Goal: Task Accomplishment & Management: Manage account settings

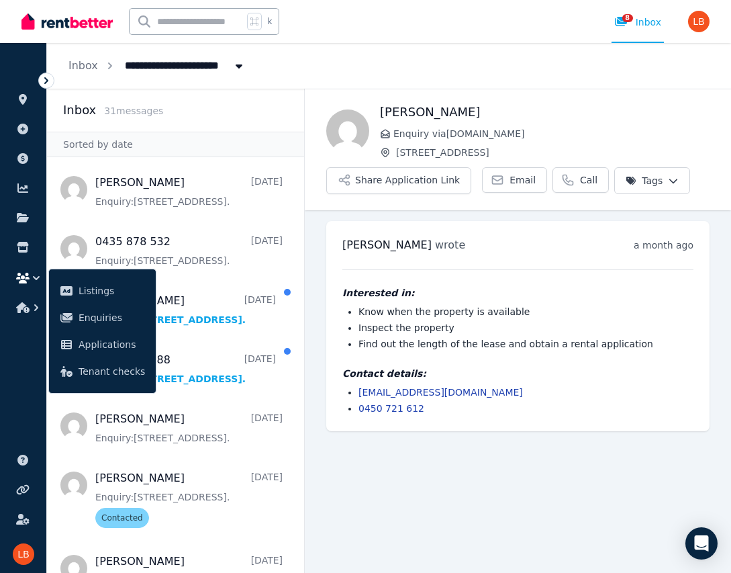
click at [175, 66] on span "[STREET_ADDRESS]" at bounding box center [184, 64] width 135 height 21
type input "**********"
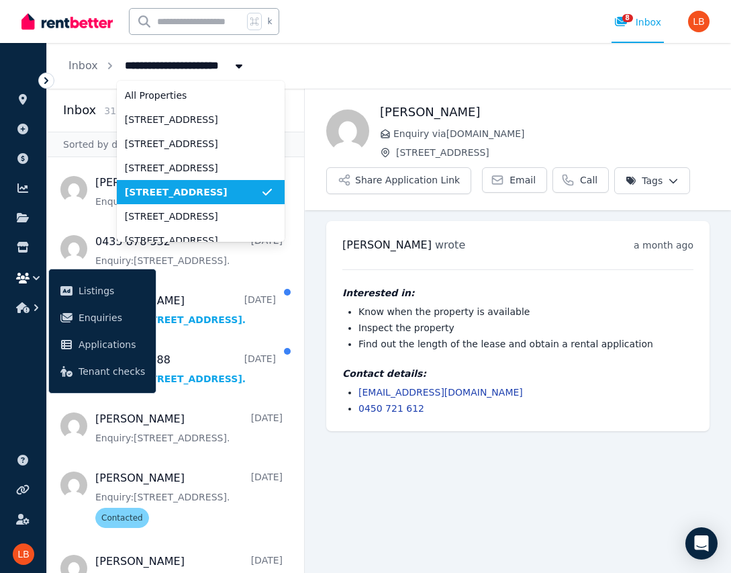
click at [157, 197] on span "[STREET_ADDRESS]" at bounding box center [193, 191] width 136 height 13
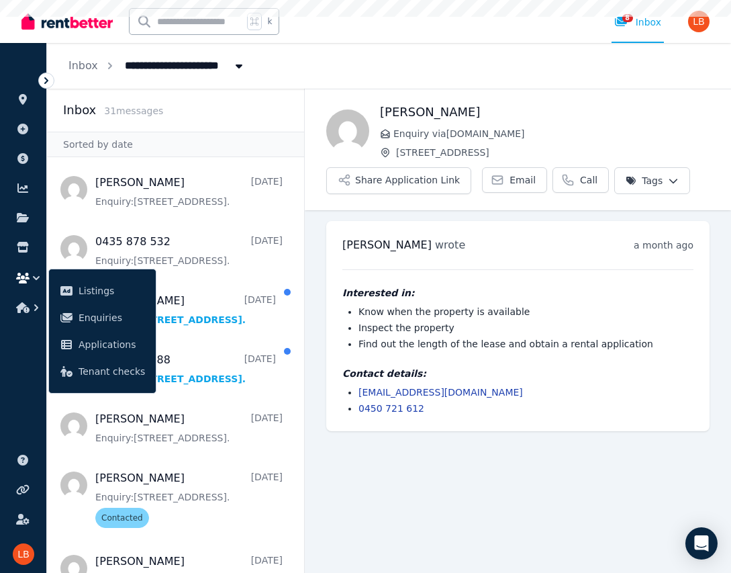
click at [46, 83] on icon at bounding box center [46, 80] width 13 height 13
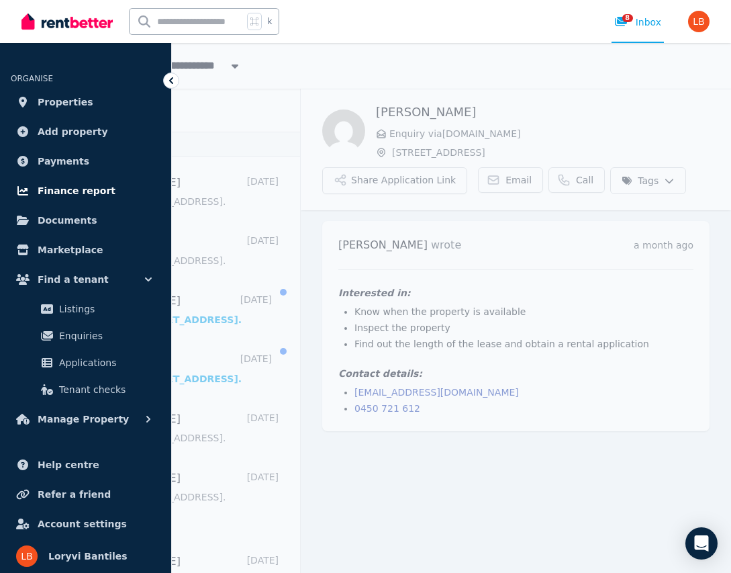
click at [78, 187] on span "Finance report" at bounding box center [77, 191] width 78 height 16
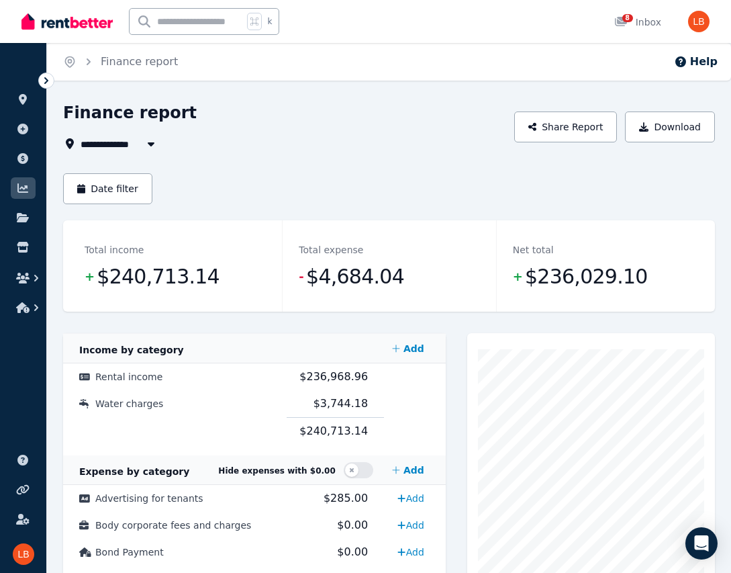
click at [48, 83] on icon at bounding box center [46, 80] width 13 height 13
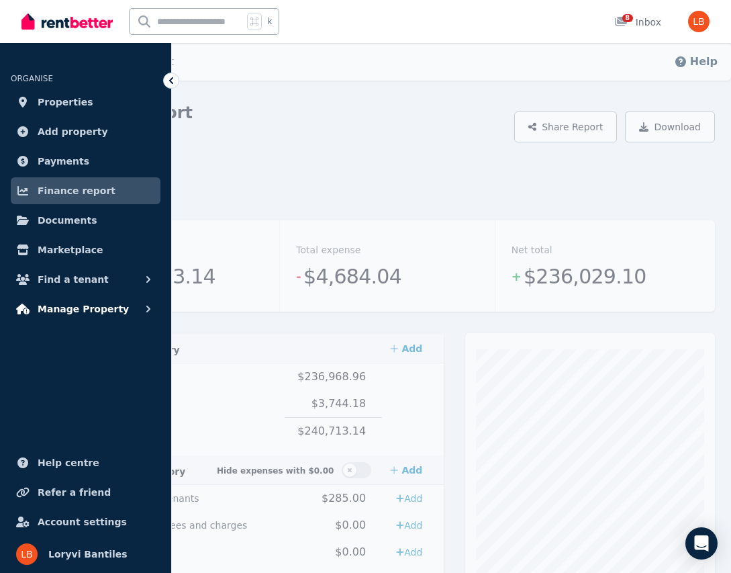
click at [64, 312] on span "Manage Property" at bounding box center [83, 309] width 91 height 16
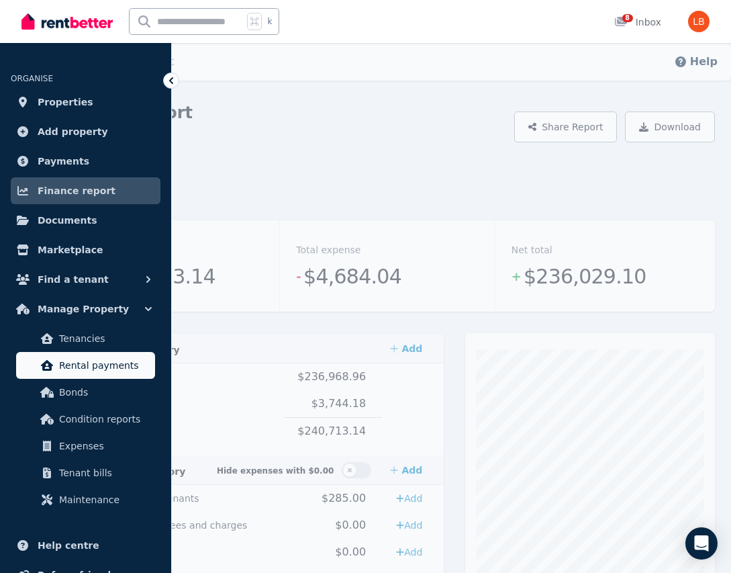
click at [77, 359] on span "Rental payments" at bounding box center [104, 365] width 91 height 16
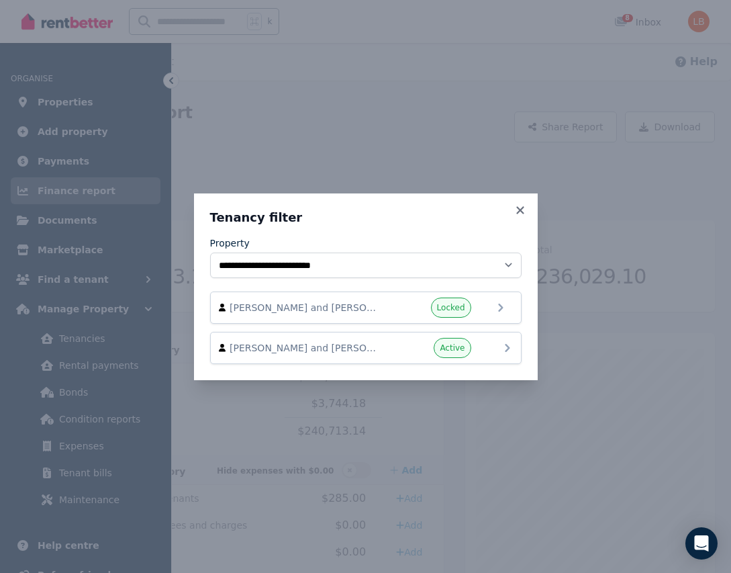
click at [330, 348] on span "[PERSON_NAME] and [PERSON_NAME]" at bounding box center [306, 347] width 153 height 13
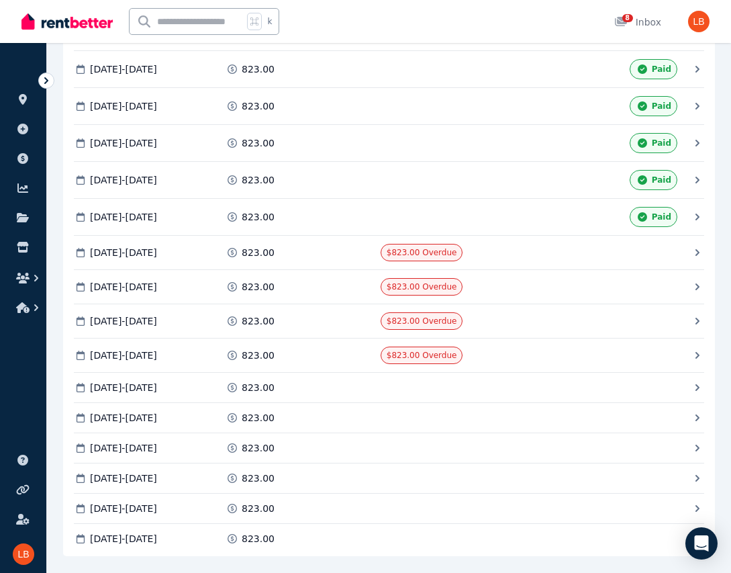
scroll to position [2554, 0]
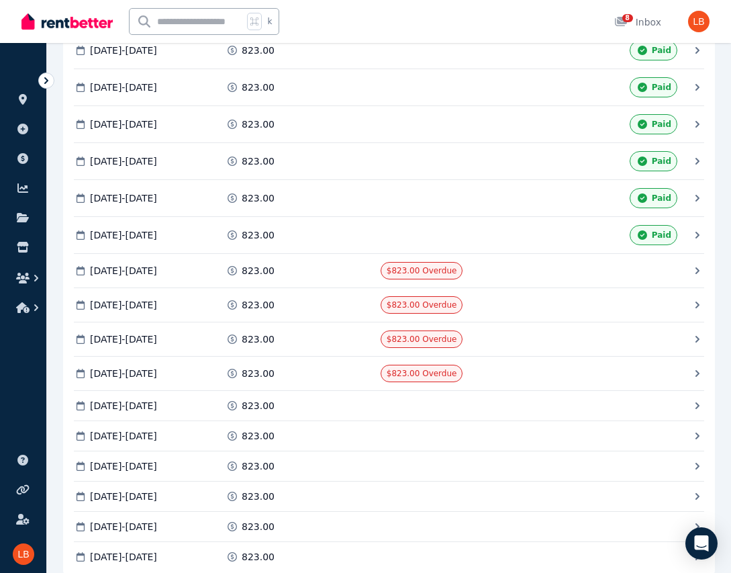
click at [699, 242] on icon at bounding box center [697, 234] width 13 height 13
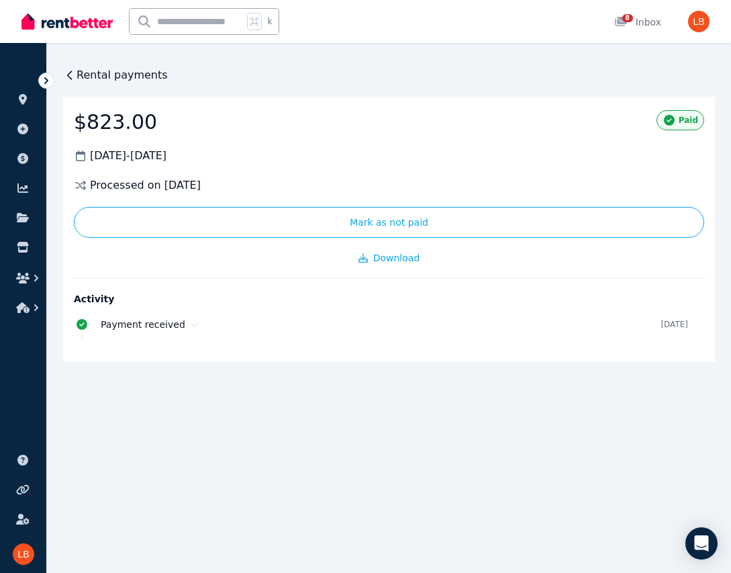
click at [72, 78] on icon at bounding box center [69, 75] width 13 height 13
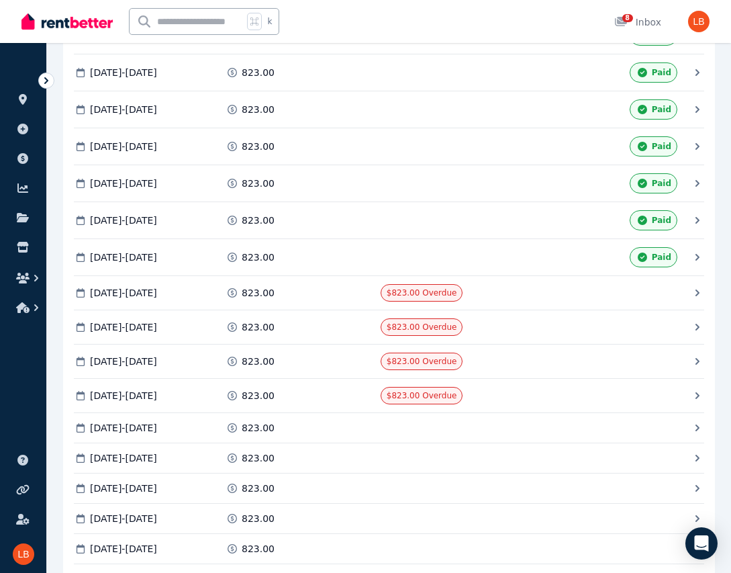
scroll to position [2534, 0]
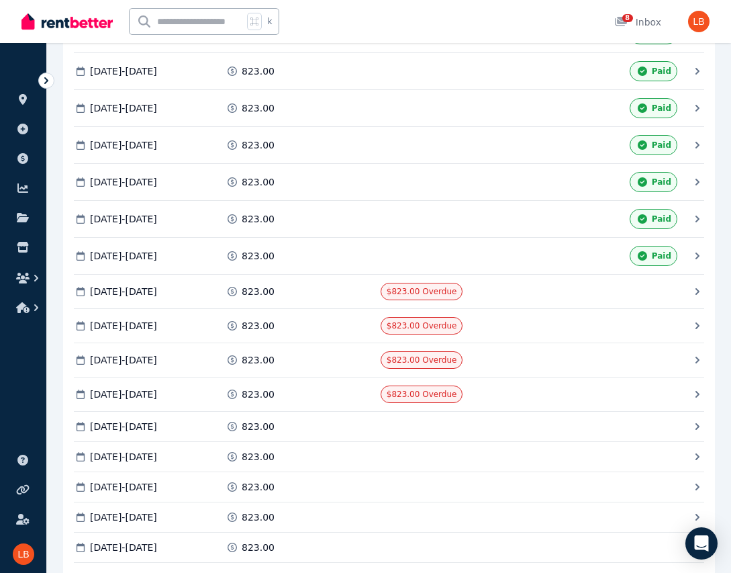
click at [695, 298] on icon at bounding box center [697, 291] width 13 height 13
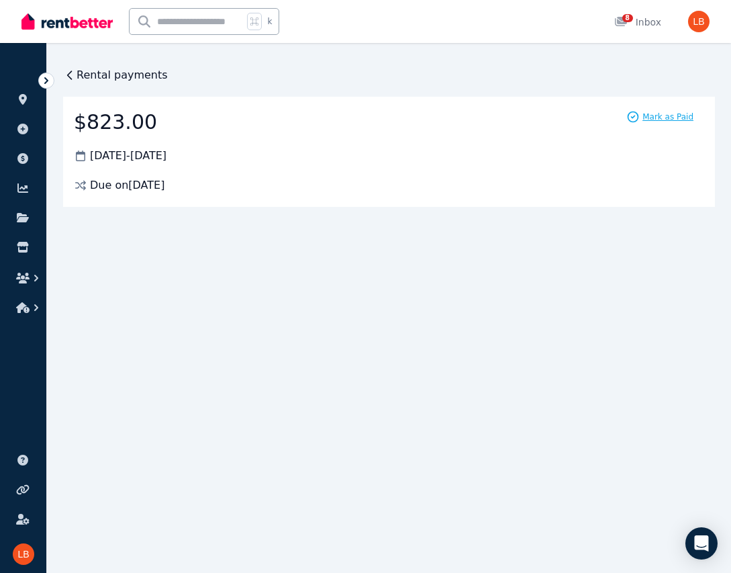
click at [675, 119] on span "Mark as Paid" at bounding box center [668, 117] width 51 height 11
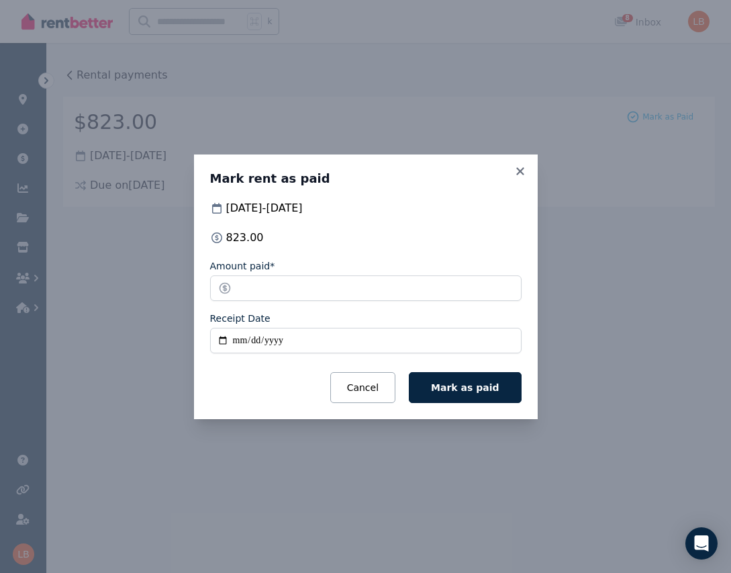
click at [222, 340] on input "Receipt Date" at bounding box center [366, 341] width 312 height 26
type input "**********"
click at [482, 385] on span "Mark as paid" at bounding box center [465, 387] width 68 height 11
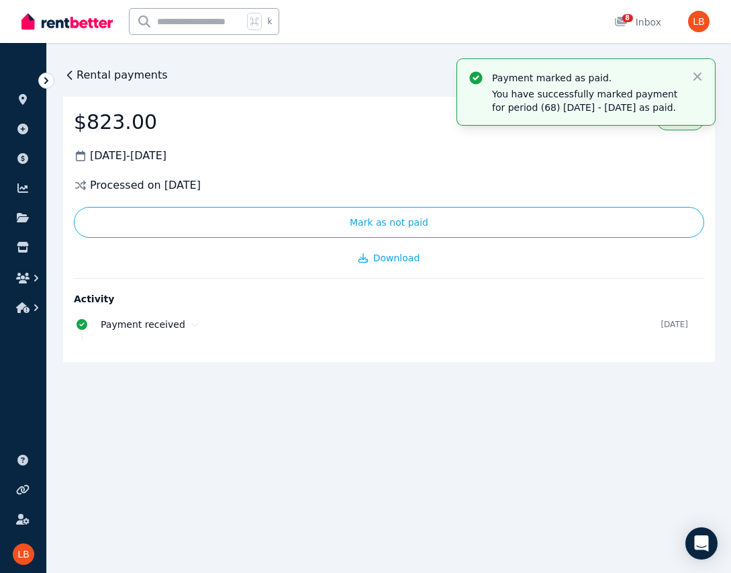
click at [127, 72] on span "Rental payments" at bounding box center [122, 75] width 91 height 16
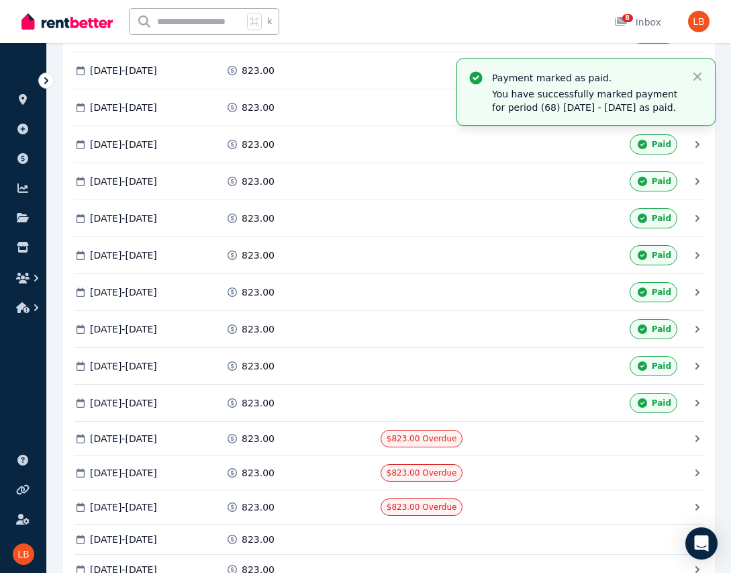
scroll to position [2500, 0]
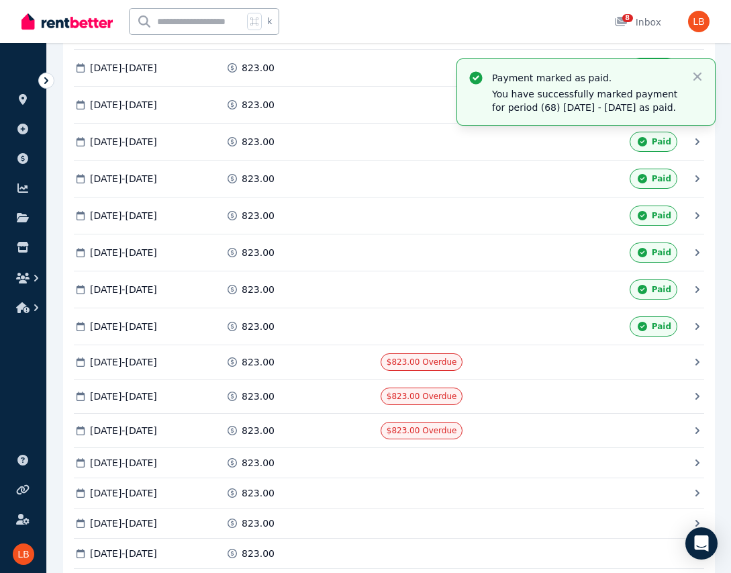
click at [697, 365] on icon at bounding box center [698, 362] width 4 height 7
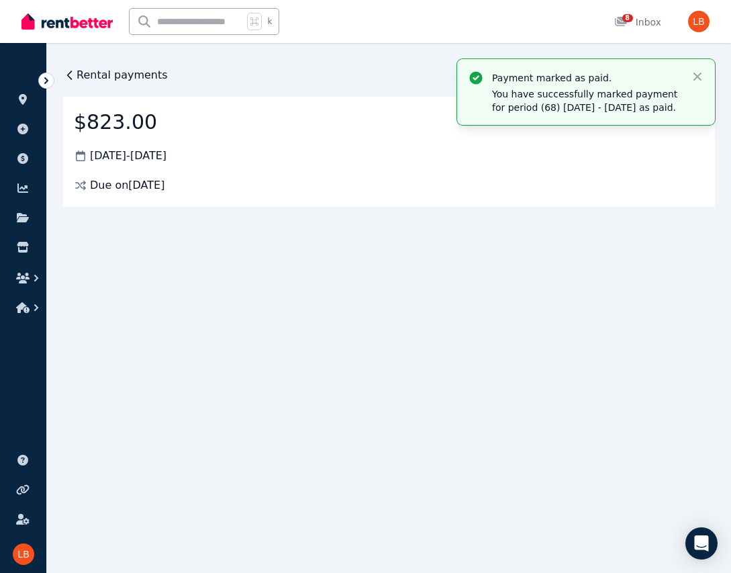
scroll to position [0, 0]
click at [699, 76] on icon "button" at bounding box center [698, 77] width 8 height 8
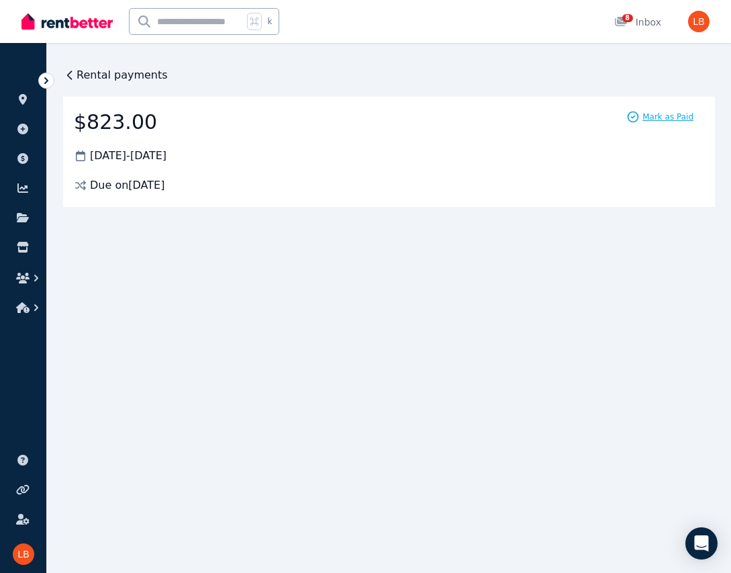
click at [664, 120] on span "Mark as Paid" at bounding box center [668, 117] width 51 height 11
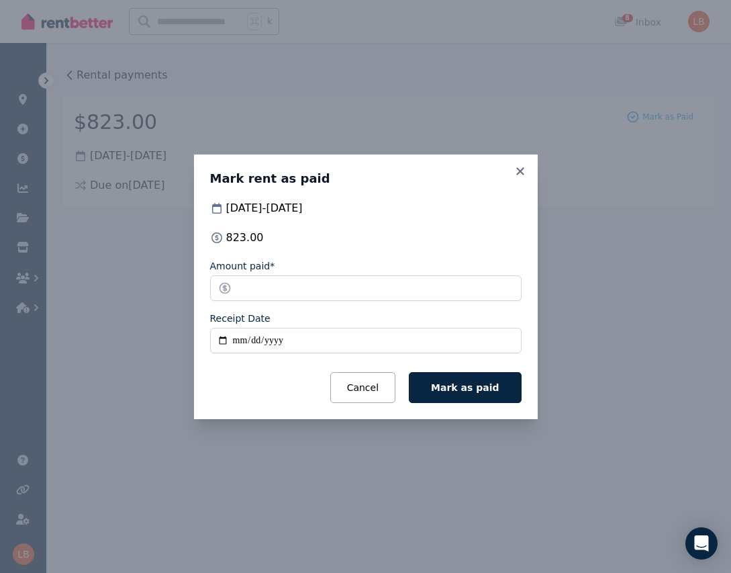
click at [226, 342] on input "Receipt Date" at bounding box center [366, 341] width 312 height 26
type input "**********"
click at [465, 393] on button "Mark as paid" at bounding box center [465, 387] width 112 height 31
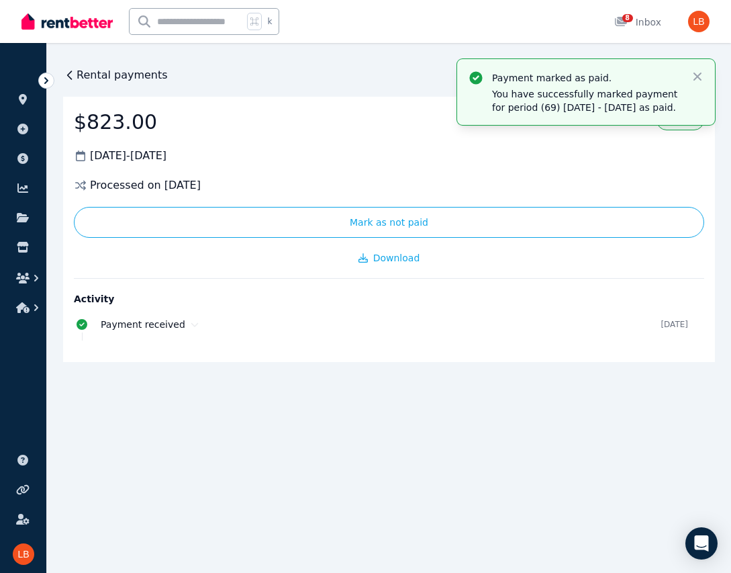
click at [97, 72] on span "Rental payments" at bounding box center [122, 75] width 91 height 16
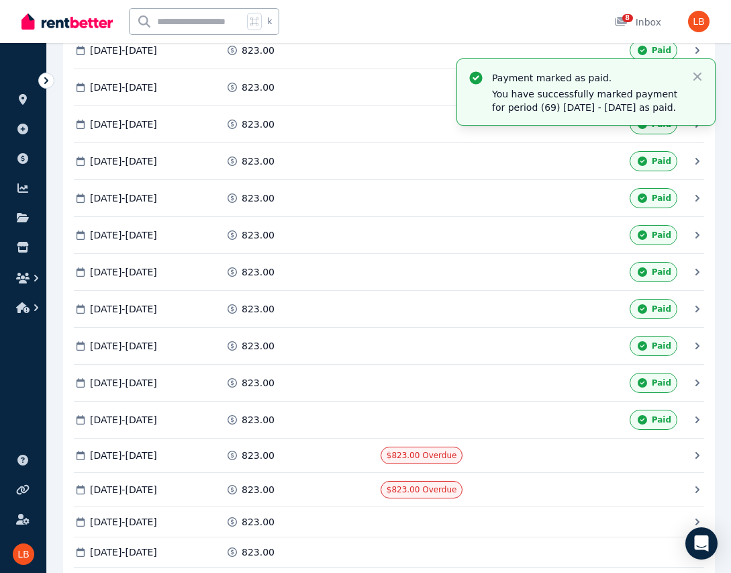
scroll to position [2511, 0]
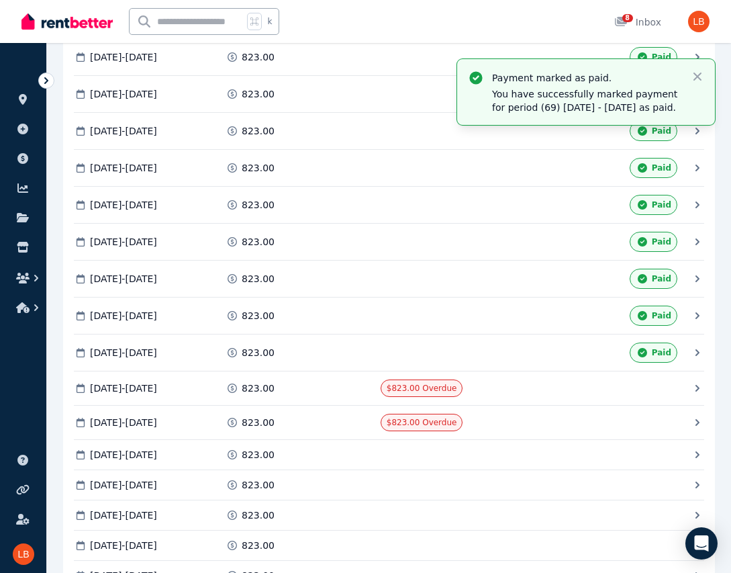
click at [306, 395] on div "823.00" at bounding box center [301, 388] width 151 height 13
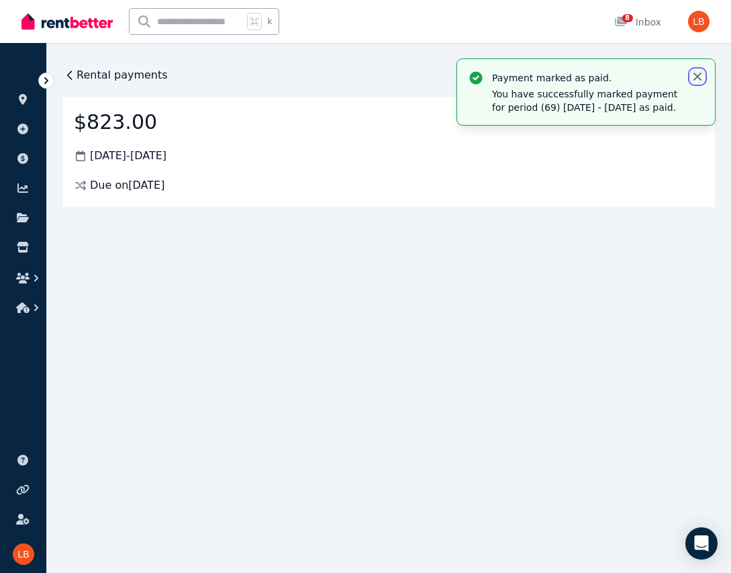
click at [701, 75] on icon "button" at bounding box center [697, 76] width 13 height 13
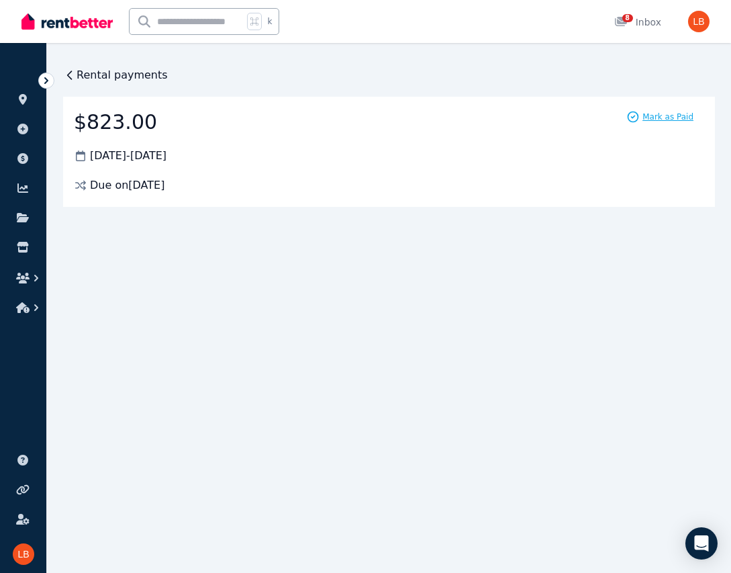
click at [673, 115] on span "Mark as Paid" at bounding box center [668, 117] width 51 height 11
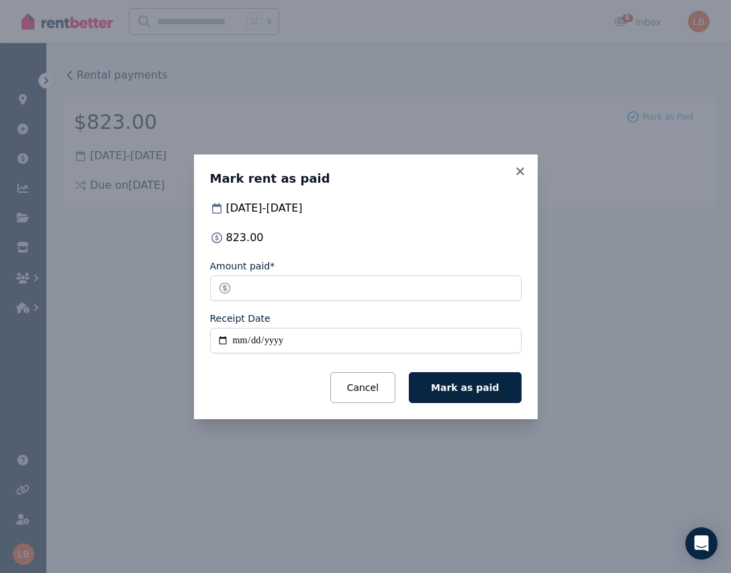
click at [222, 339] on input "Receipt Date" at bounding box center [366, 341] width 312 height 26
type input "**********"
click at [487, 384] on span "Mark as paid" at bounding box center [465, 387] width 68 height 11
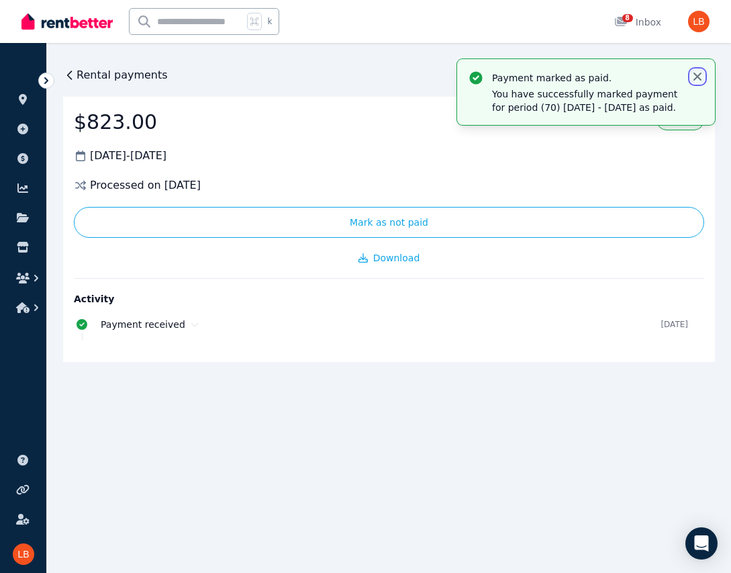
click at [697, 75] on icon "button" at bounding box center [697, 76] width 13 height 13
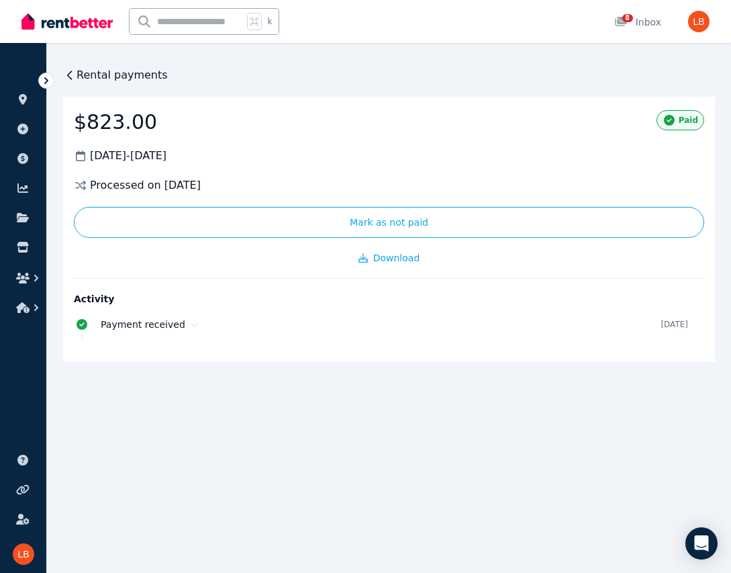
click at [140, 76] on span "Rental payments" at bounding box center [122, 75] width 91 height 16
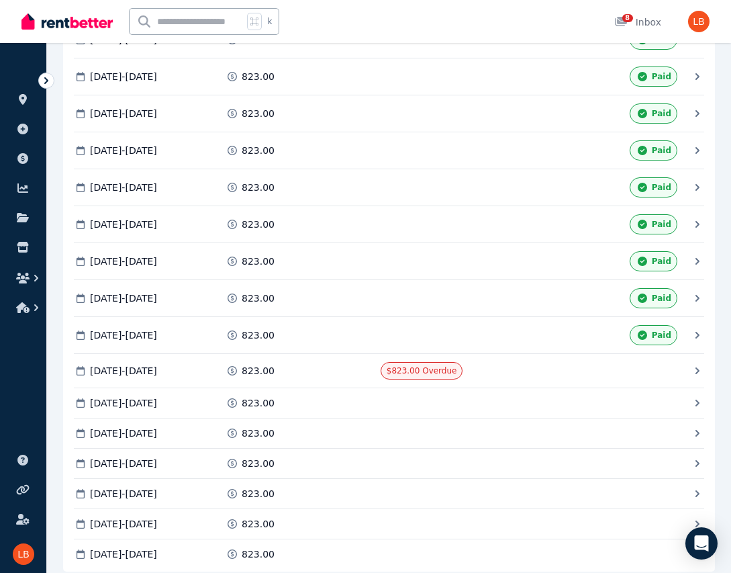
scroll to position [2625, 0]
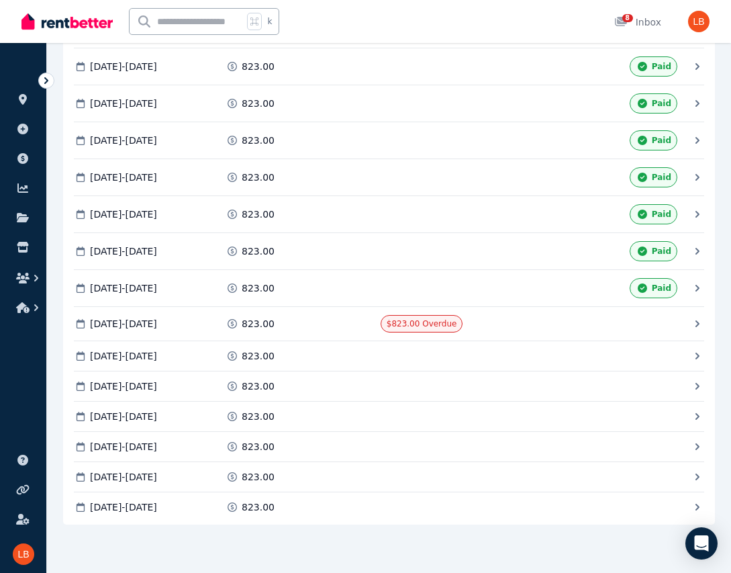
click at [698, 324] on icon at bounding box center [697, 323] width 13 height 13
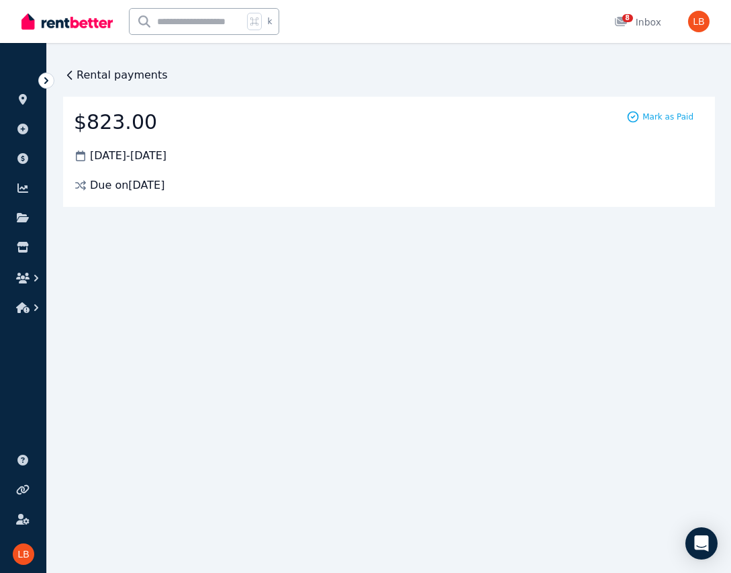
scroll to position [0, 0]
click at [658, 120] on span "Mark as Paid" at bounding box center [668, 117] width 51 height 11
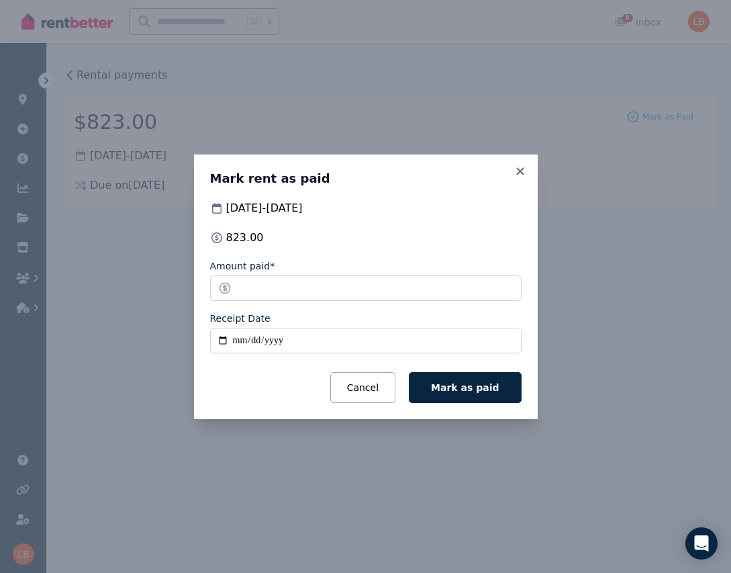
click at [224, 339] on input "Receipt Date" at bounding box center [366, 341] width 312 height 26
type input "**********"
click at [477, 396] on button "Mark as paid" at bounding box center [465, 387] width 112 height 31
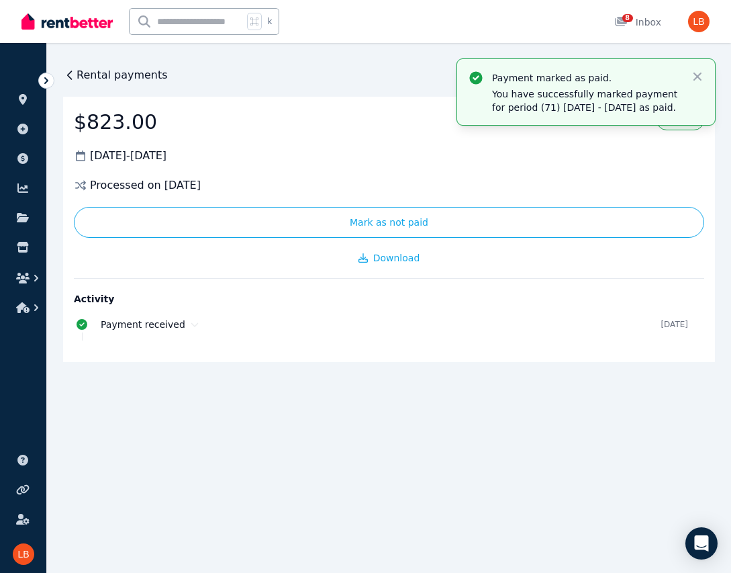
click at [85, 77] on span "Rental payments" at bounding box center [122, 75] width 91 height 16
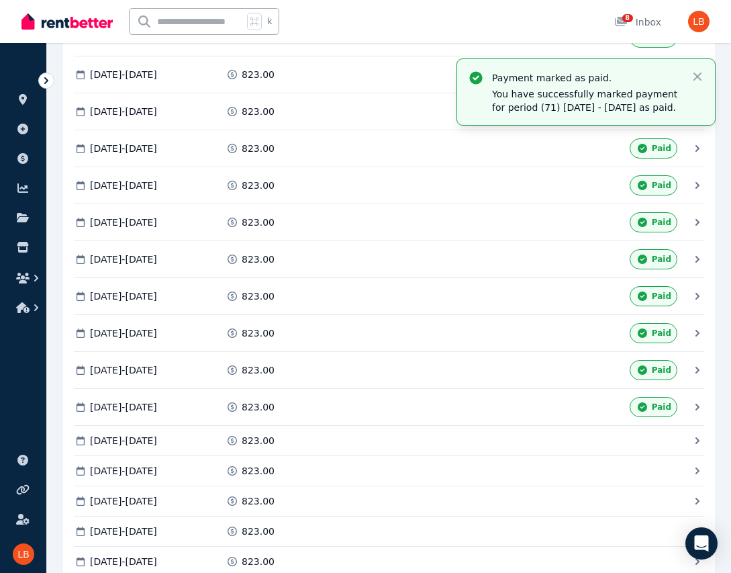
scroll to position [2508, 0]
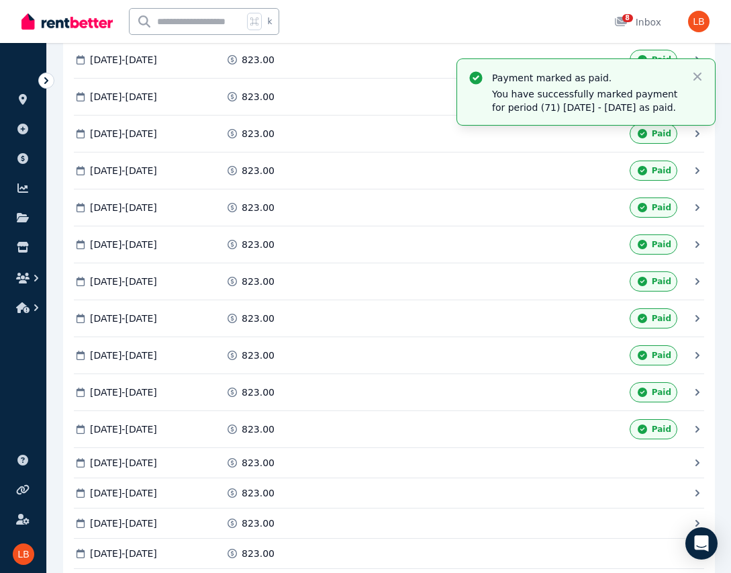
click at [695, 288] on icon at bounding box center [697, 281] width 13 height 13
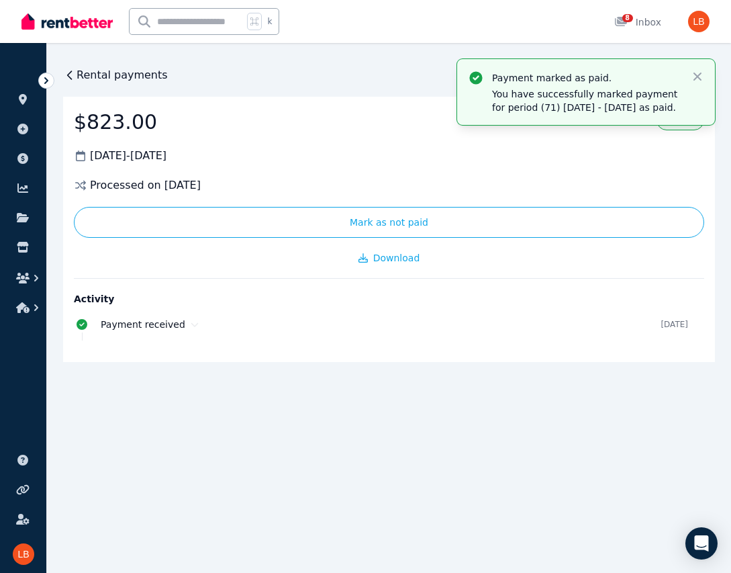
click at [69, 74] on icon at bounding box center [70, 75] width 4 height 8
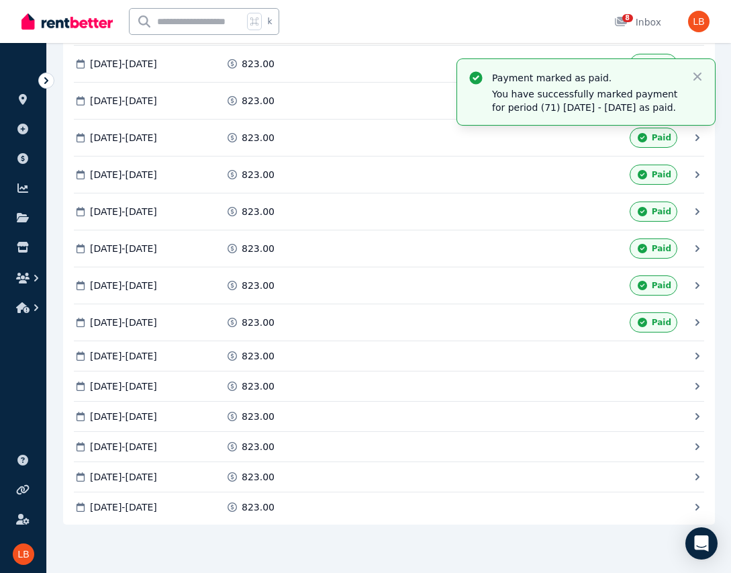
scroll to position [2604, 0]
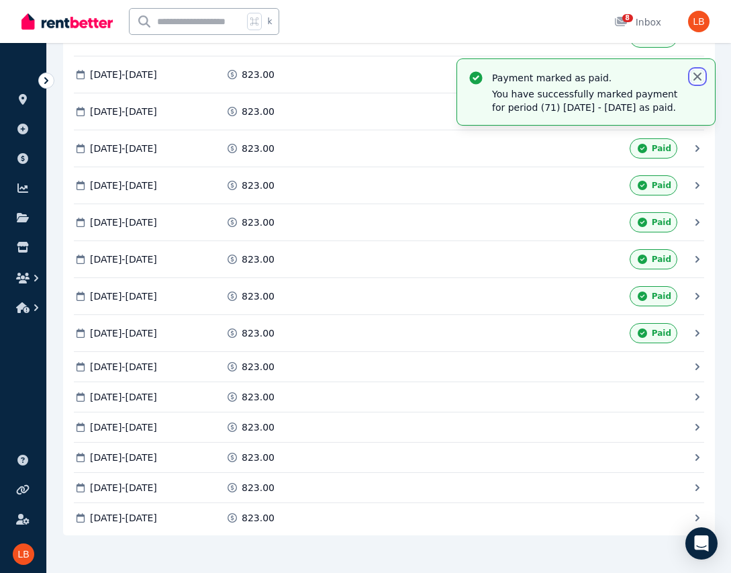
click at [694, 77] on icon "button" at bounding box center [697, 76] width 13 height 13
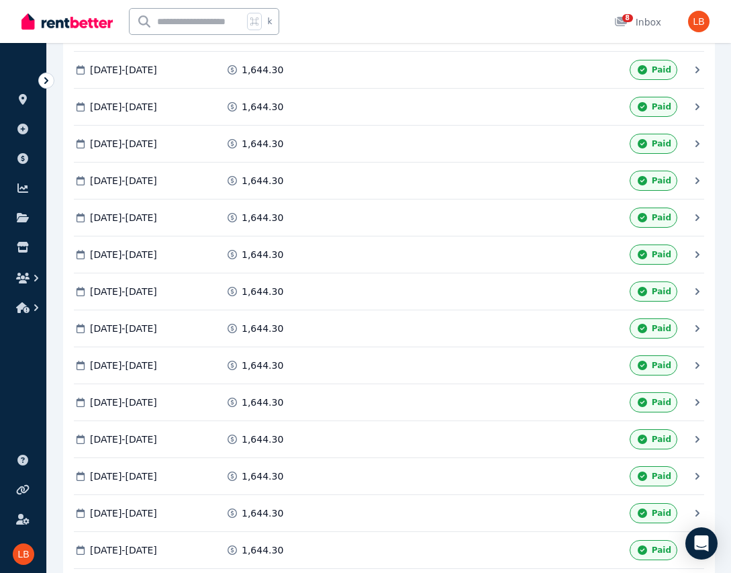
scroll to position [0, 0]
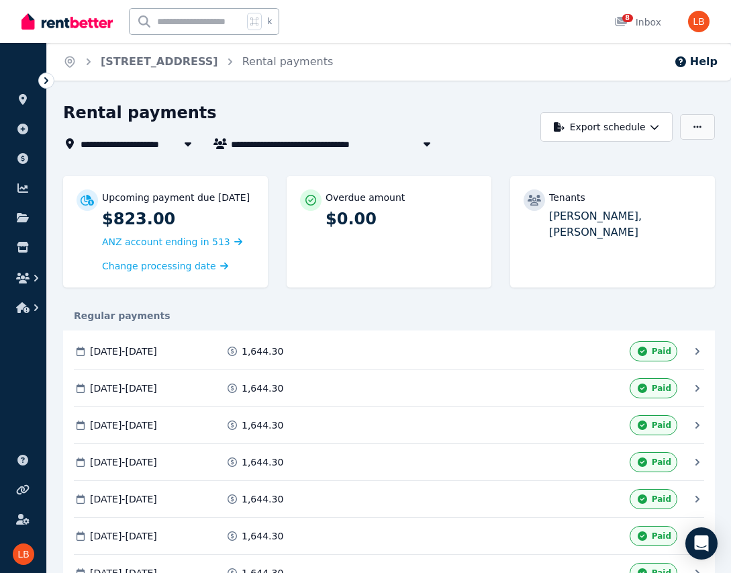
click at [701, 126] on icon "button" at bounding box center [698, 126] width 8 height 9
click at [414, 146] on span "[PERSON_NAME] and [PERSON_NAME]" at bounding box center [333, 144] width 204 height 16
type input "**********"
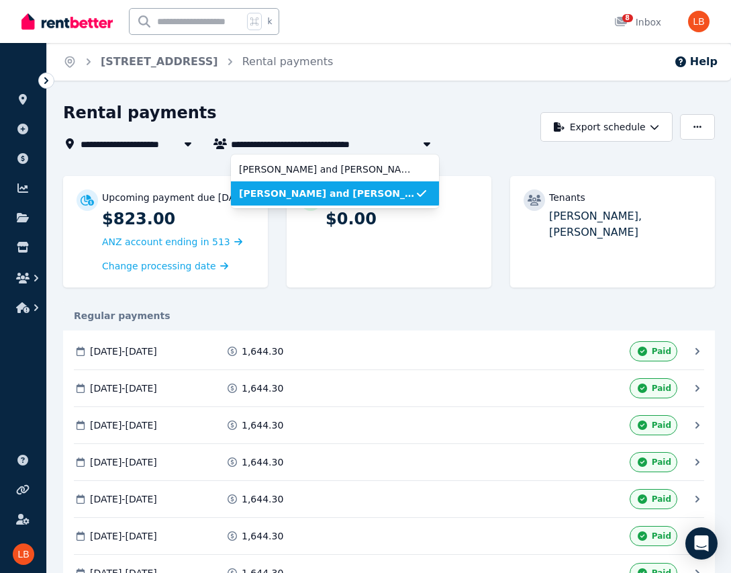
click at [432, 109] on div "Rental payments" at bounding box center [298, 115] width 470 height 26
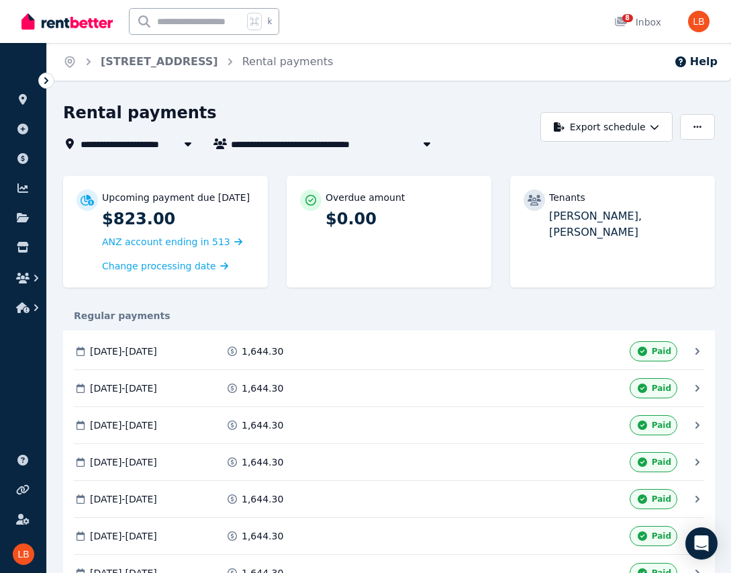
click at [44, 84] on icon at bounding box center [46, 80] width 13 height 13
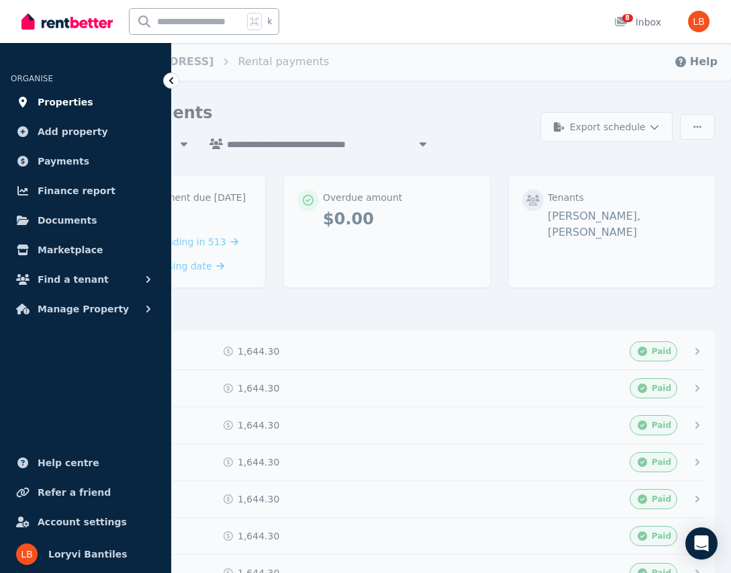
click at [50, 103] on span "Properties" at bounding box center [66, 102] width 56 height 16
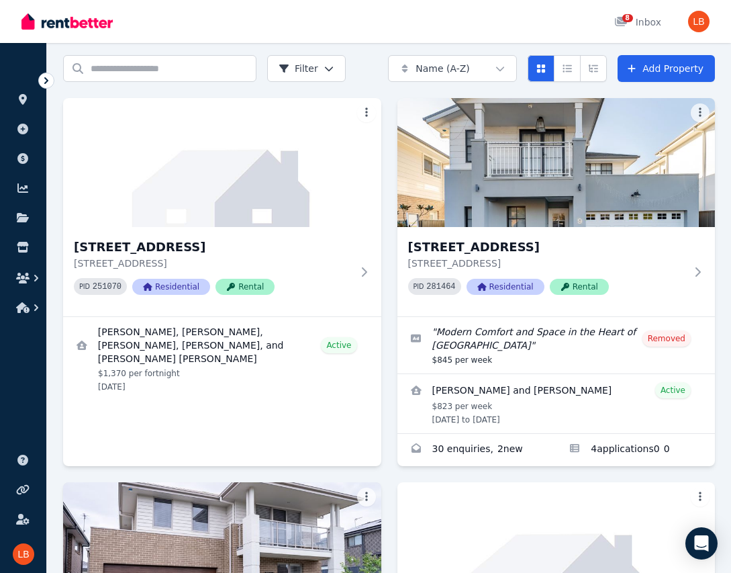
scroll to position [53, 0]
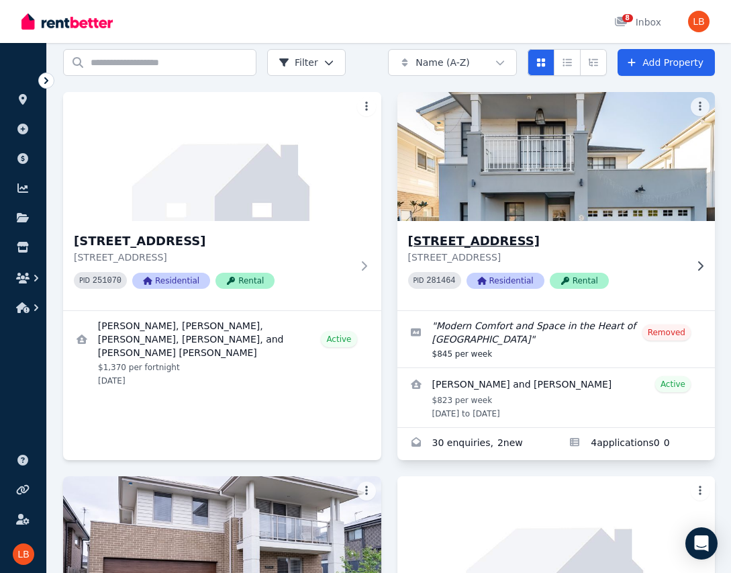
click at [636, 251] on p "[STREET_ADDRESS]" at bounding box center [547, 257] width 278 height 13
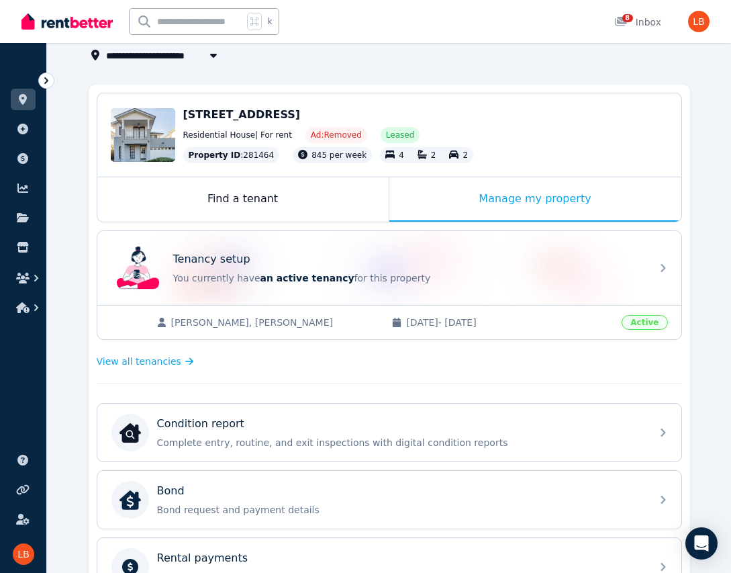
scroll to position [105, 0]
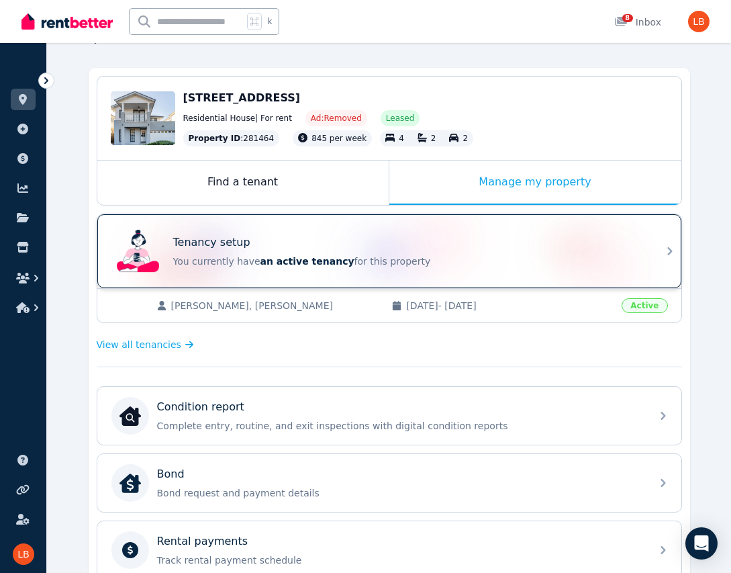
click at [650, 249] on div "Tenancy setup You currently have an active tenancy for this property" at bounding box center [389, 251] width 584 height 74
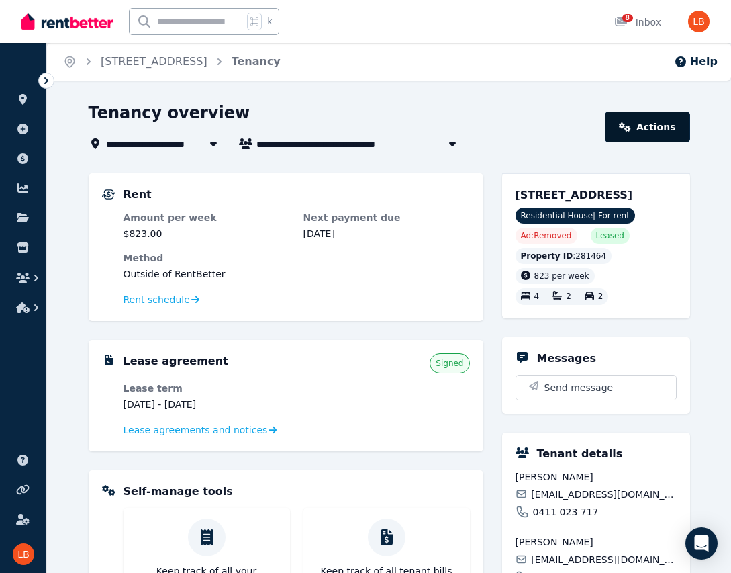
click at [649, 133] on link "Actions" at bounding box center [647, 127] width 85 height 31
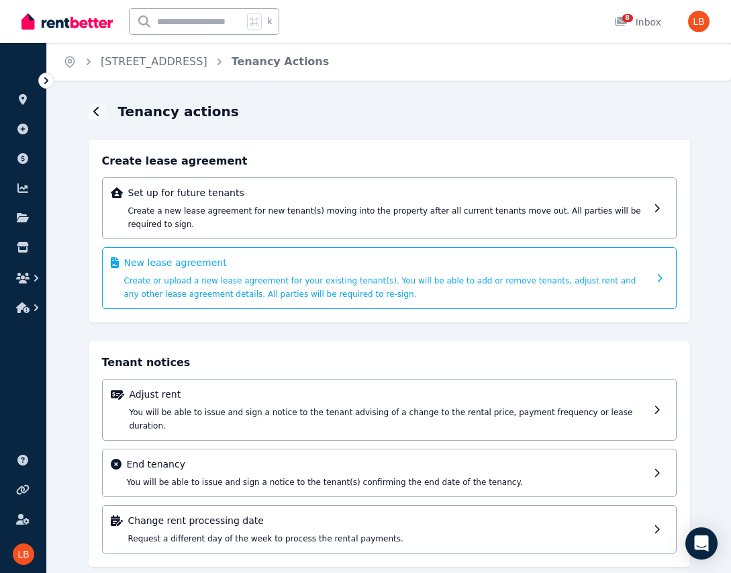
scroll to position [5, 0]
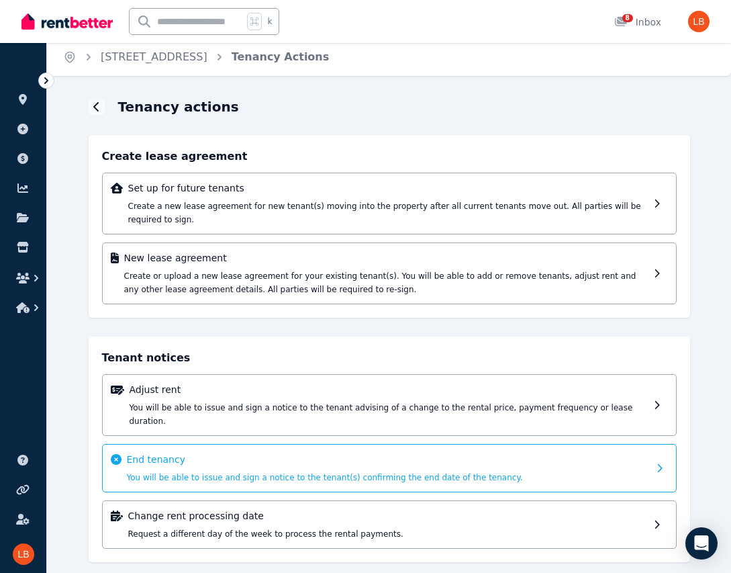
click at [256, 453] on p "End tenancy" at bounding box center [388, 459] width 522 height 13
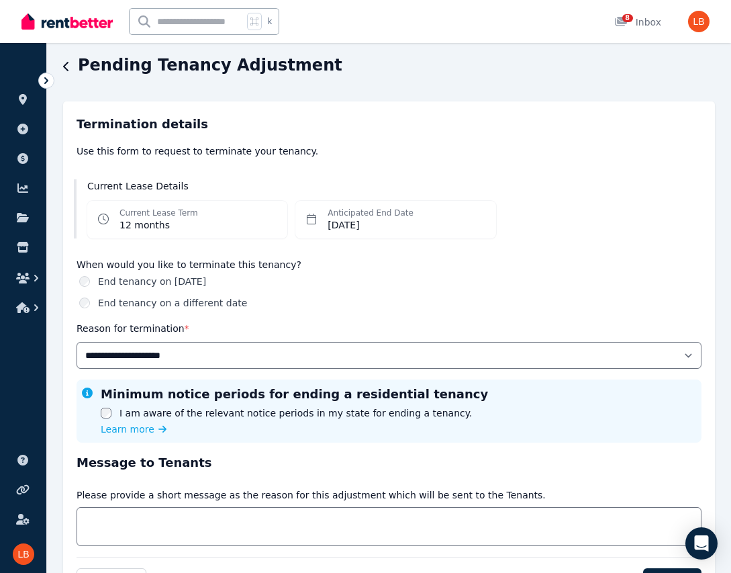
scroll to position [66, 0]
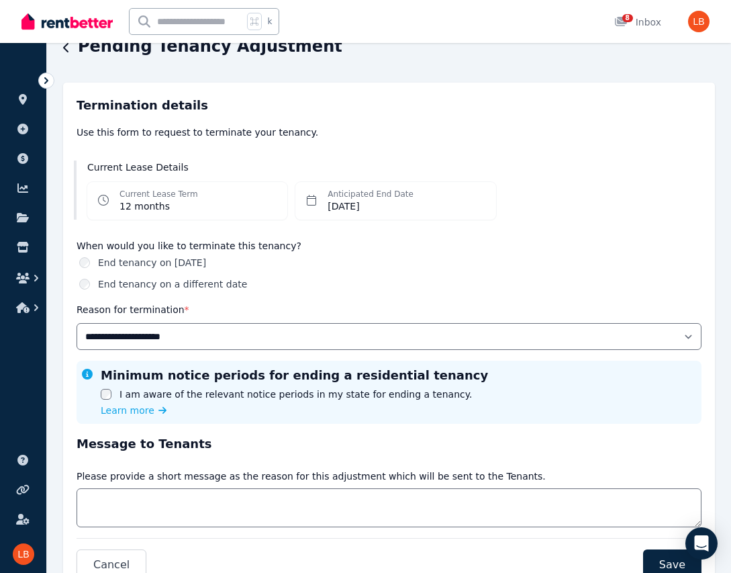
click at [211, 284] on label "End tenancy on a different date" at bounding box center [172, 283] width 149 height 13
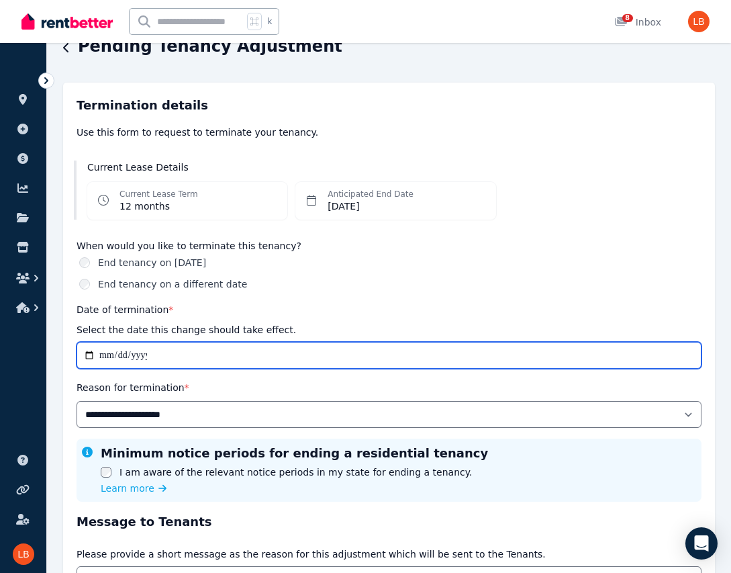
click at [87, 356] on input "**********" at bounding box center [389, 355] width 625 height 27
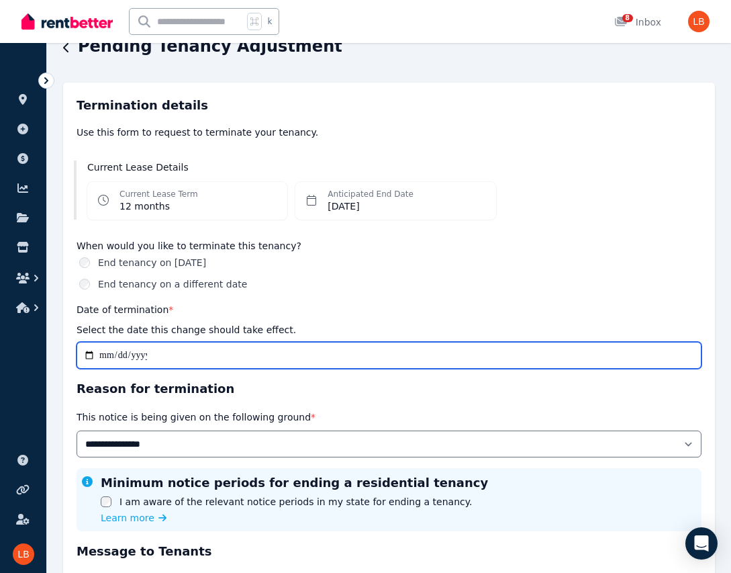
type input "**********"
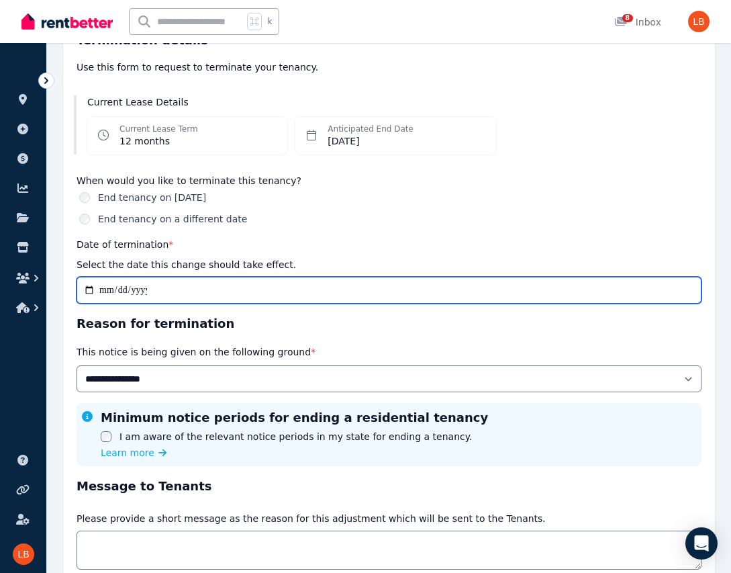
scroll to position [152, 0]
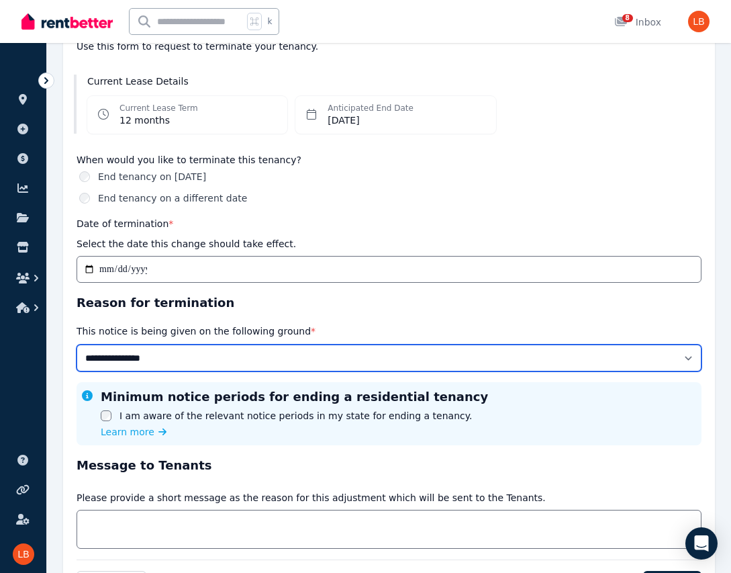
click at [204, 357] on select "**********" at bounding box center [389, 358] width 625 height 27
select select "******"
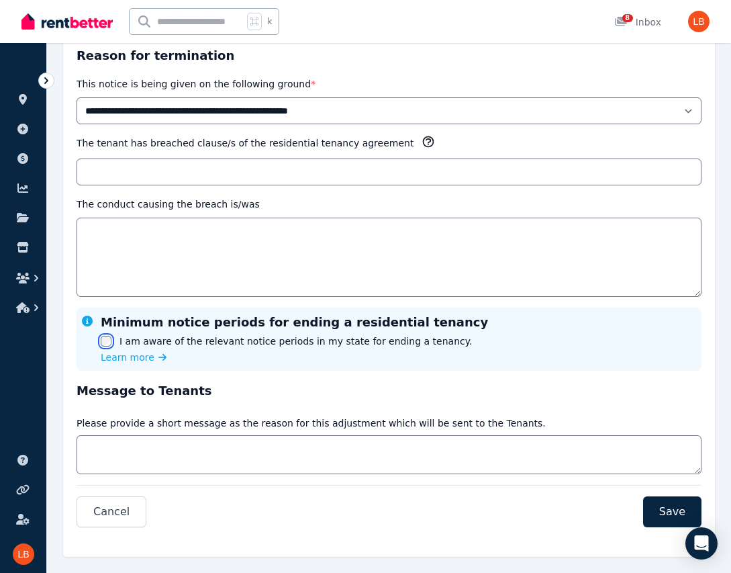
scroll to position [420, 0]
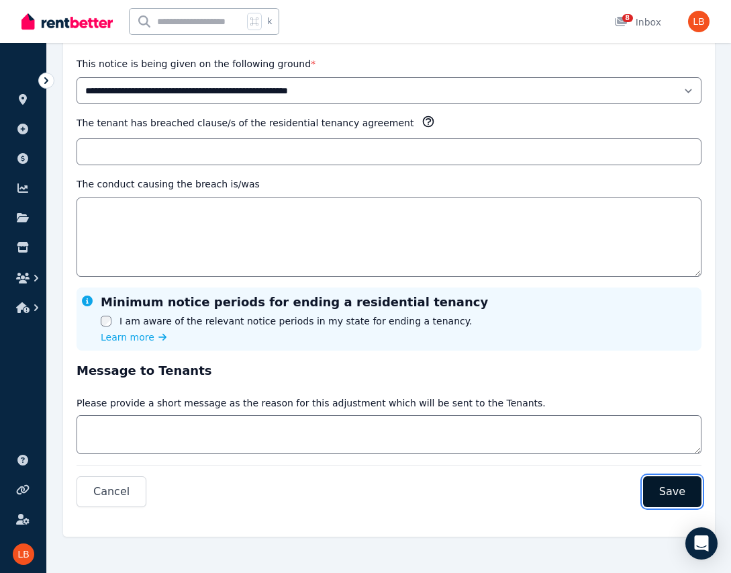
click at [666, 485] on span "Save" at bounding box center [673, 492] width 26 height 16
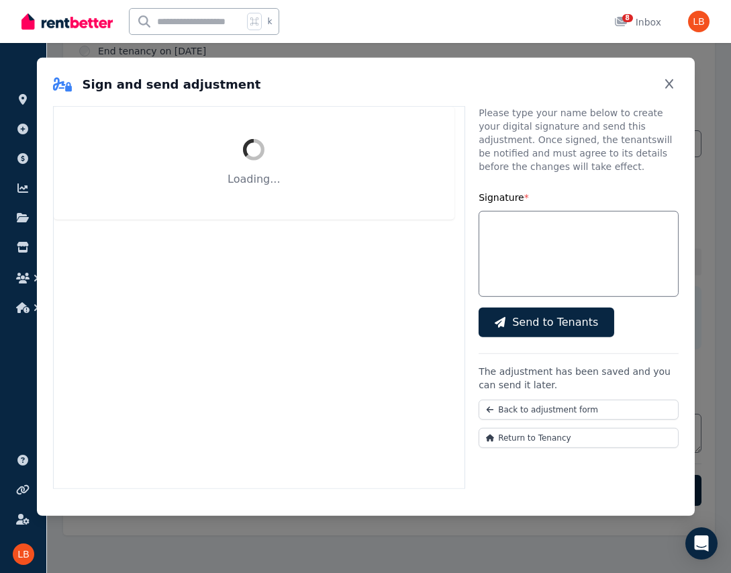
scroll to position [277, 0]
select select "******"
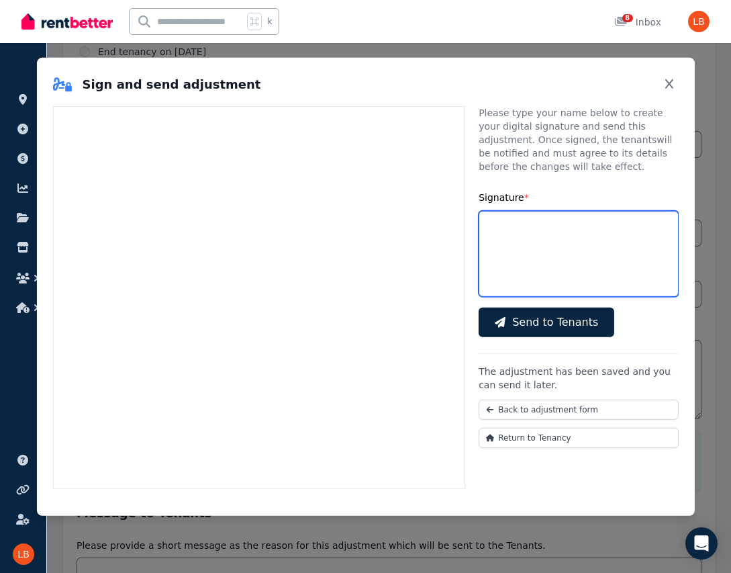
drag, startPoint x: 548, startPoint y: 243, endPoint x: 548, endPoint y: 275, distance: 32.2
click at [548, 276] on input "Signature *" at bounding box center [578, 253] width 199 height 86
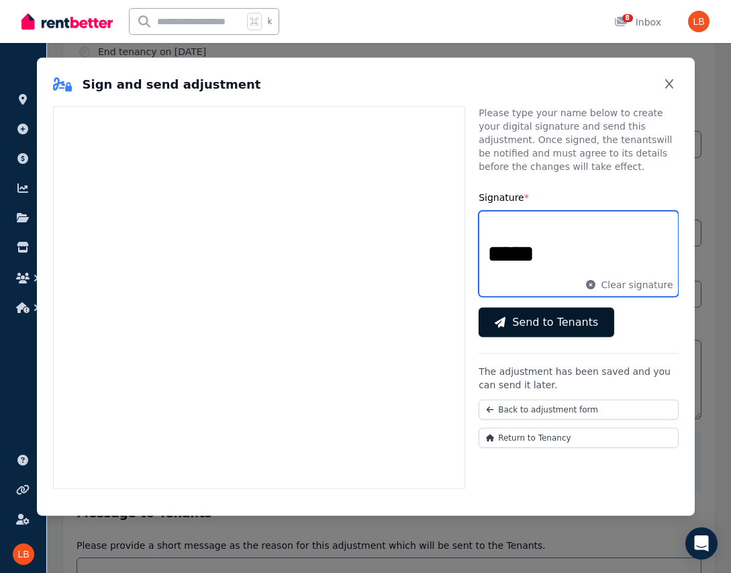
type input "*****"
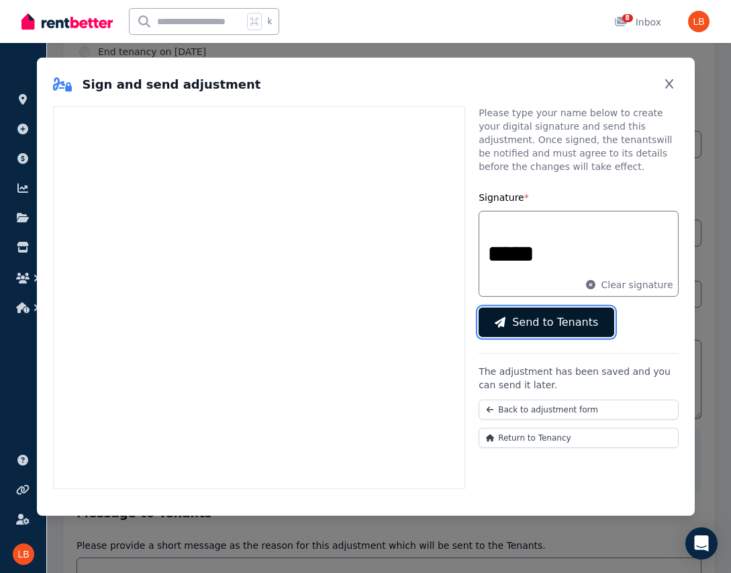
click at [502, 317] on icon "submit" at bounding box center [500, 321] width 11 height 11
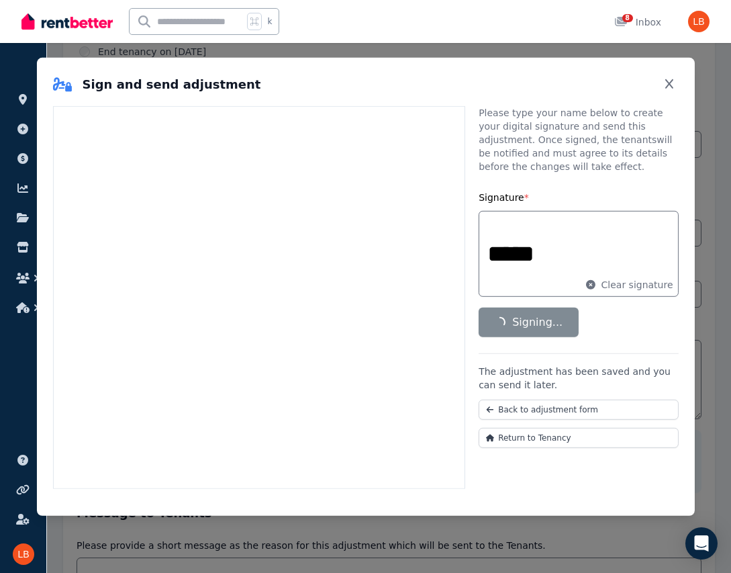
scroll to position [0, 0]
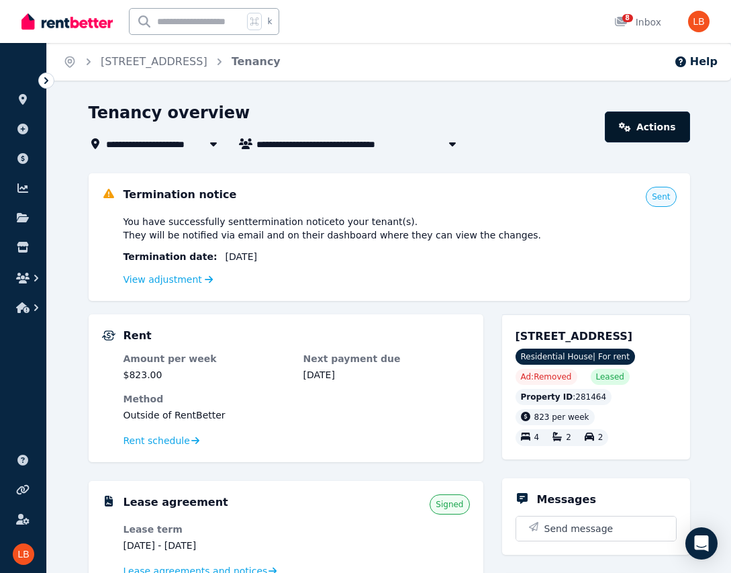
click at [650, 130] on link "Actions" at bounding box center [647, 127] width 85 height 31
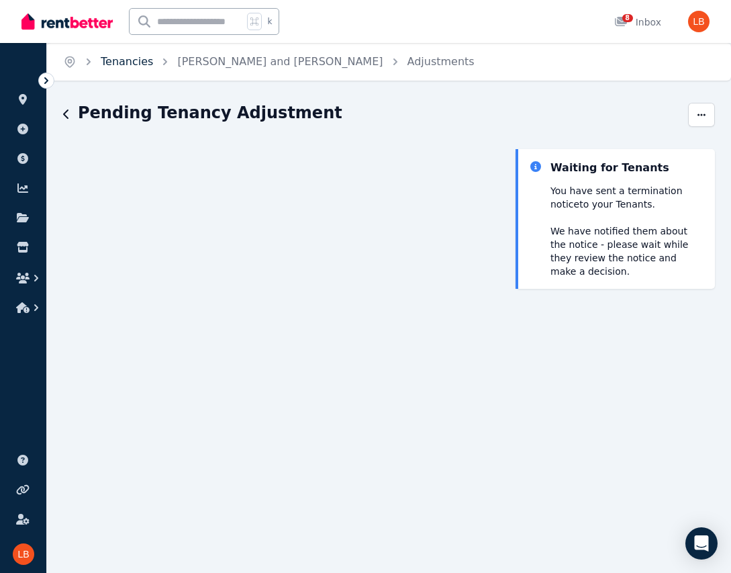
click at [127, 63] on link "Tenancies" at bounding box center [127, 61] width 52 height 13
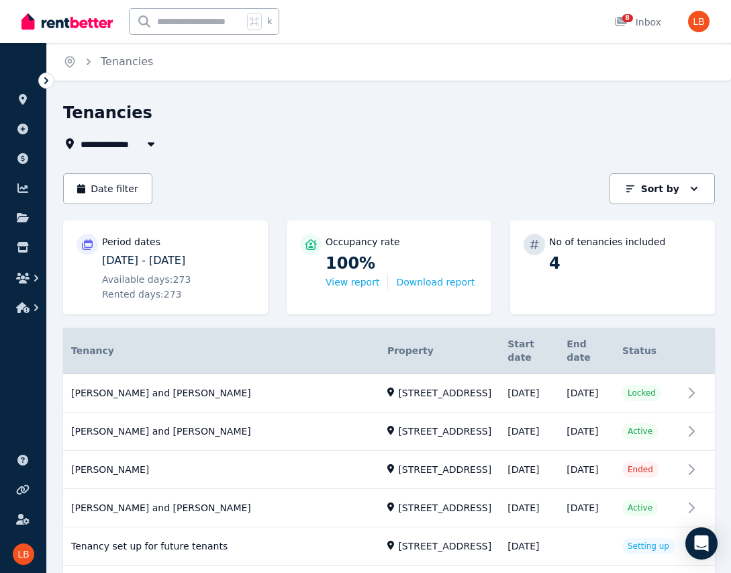
click at [149, 142] on icon "button" at bounding box center [151, 144] width 7 height 4
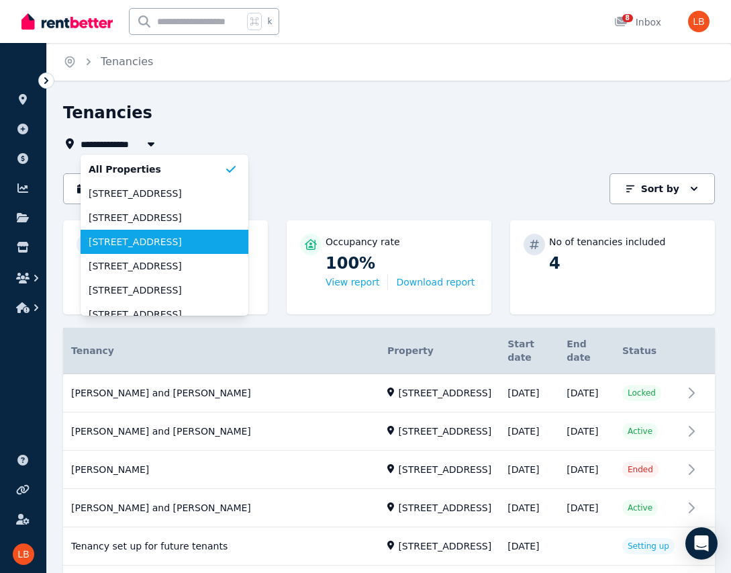
click at [165, 262] on span "[STREET_ADDRESS]" at bounding box center [157, 265] width 136 height 13
type input "**********"
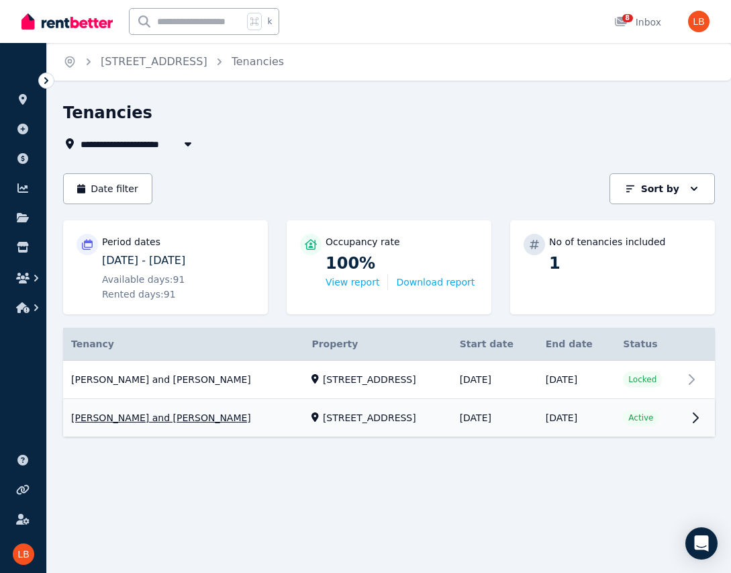
click at [691, 421] on link "View property details" at bounding box center [389, 419] width 652 height 38
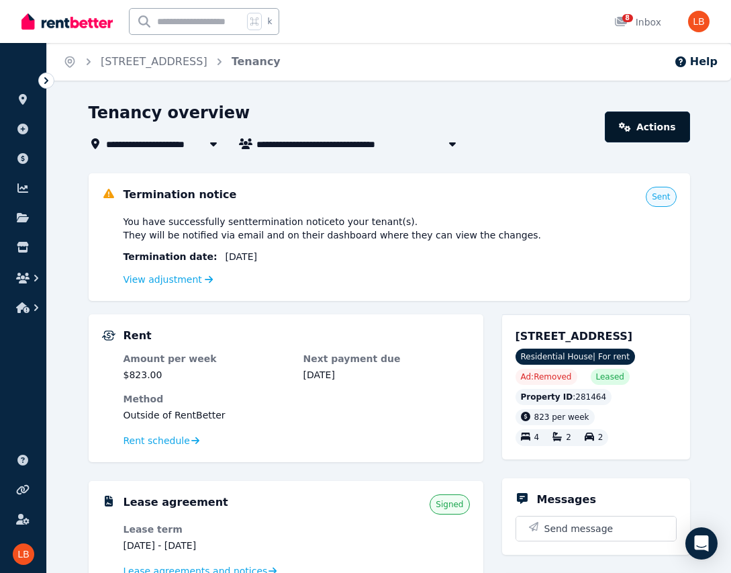
click at [646, 129] on link "Actions" at bounding box center [647, 127] width 85 height 31
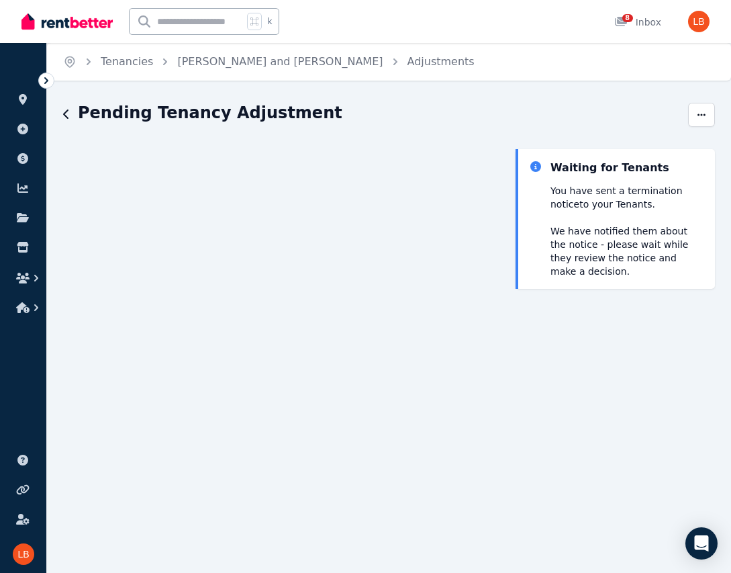
click at [66, 114] on icon "button" at bounding box center [66, 114] width 7 height 11
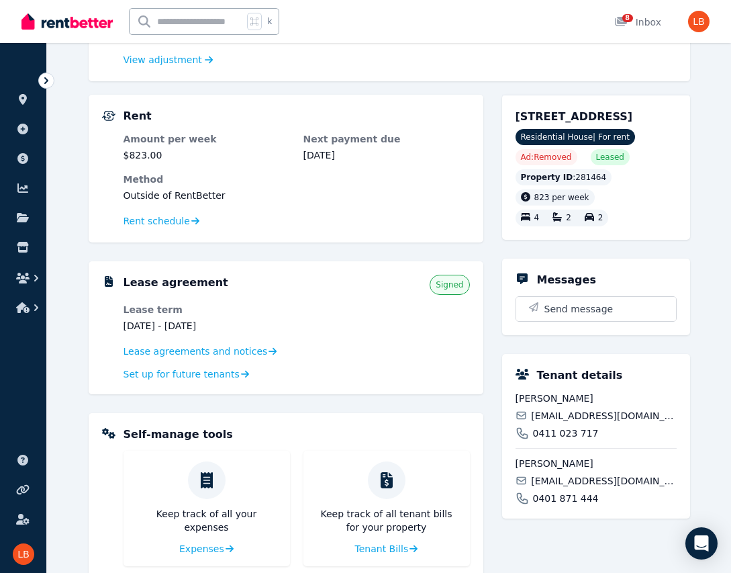
scroll to position [214, 0]
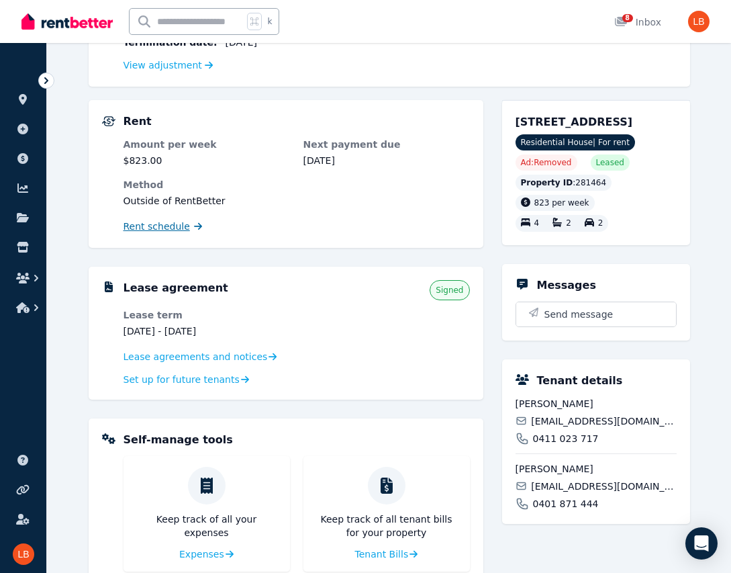
click at [183, 227] on span "Rent schedule" at bounding box center [157, 226] width 66 height 13
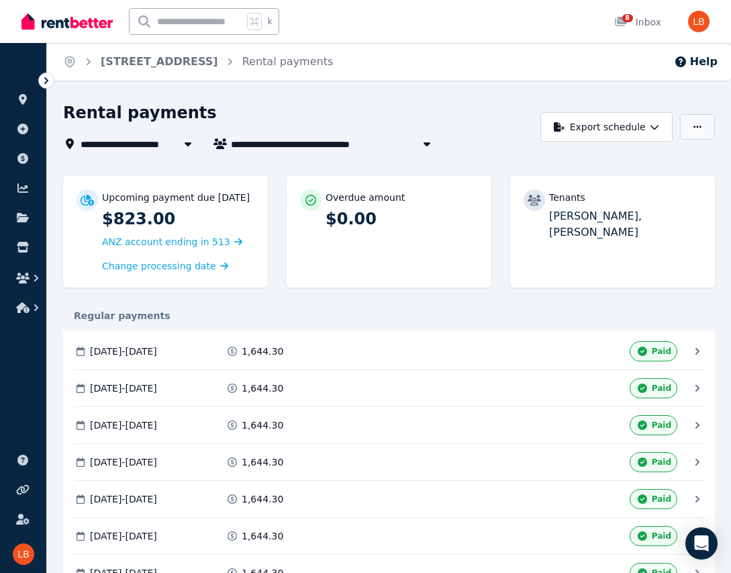
click at [705, 127] on button "button" at bounding box center [697, 127] width 35 height 26
click at [642, 158] on p "Adjust Rent" at bounding box center [628, 159] width 64 height 13
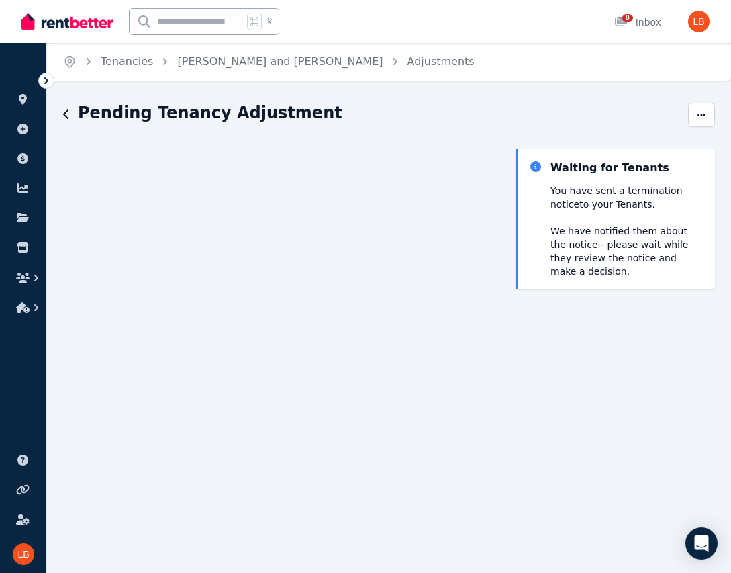
click at [68, 116] on icon "button" at bounding box center [66, 114] width 7 height 11
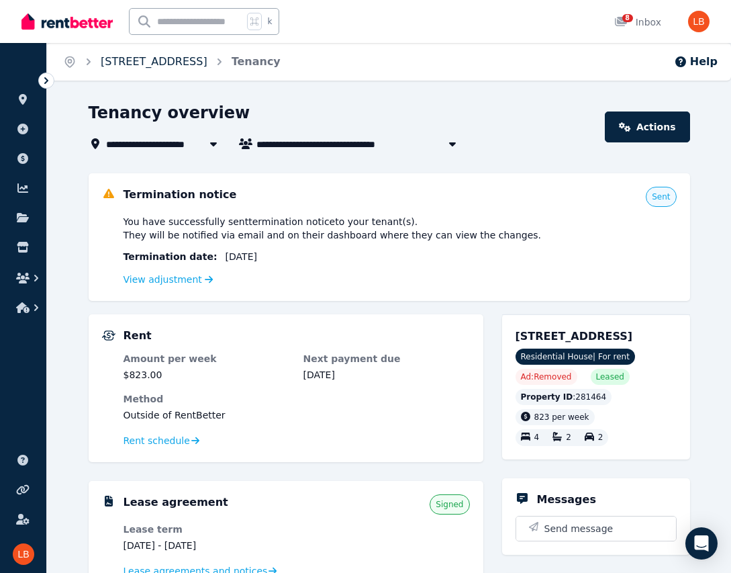
click at [124, 59] on link "[STREET_ADDRESS]" at bounding box center [154, 61] width 107 height 13
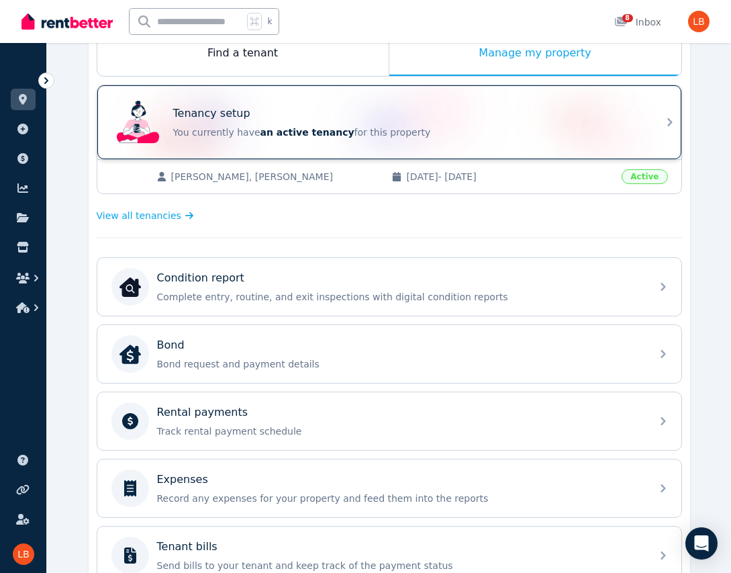
scroll to position [440, 0]
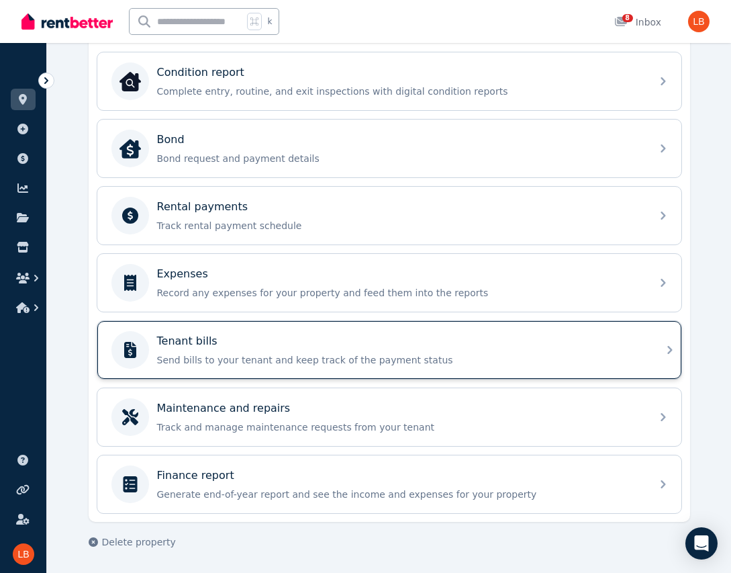
click at [234, 344] on div "Tenant bills" at bounding box center [400, 341] width 486 height 16
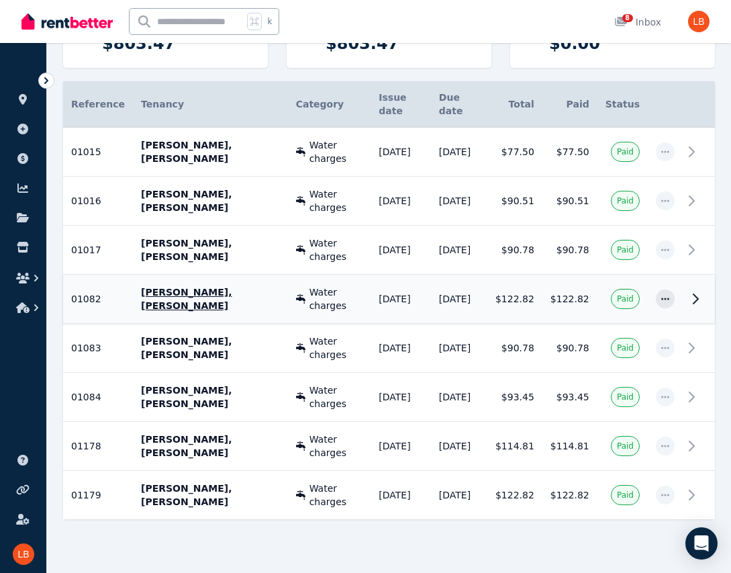
scroll to position [220, 0]
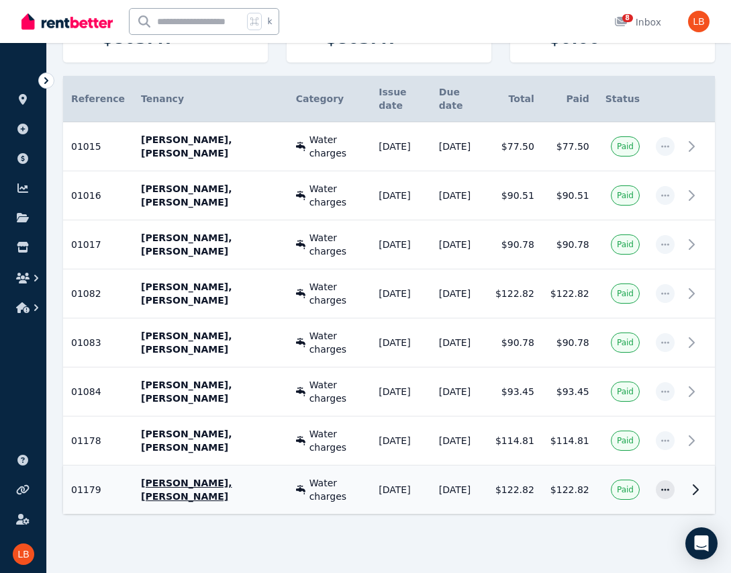
click at [436, 469] on td "[DATE]" at bounding box center [459, 489] width 56 height 49
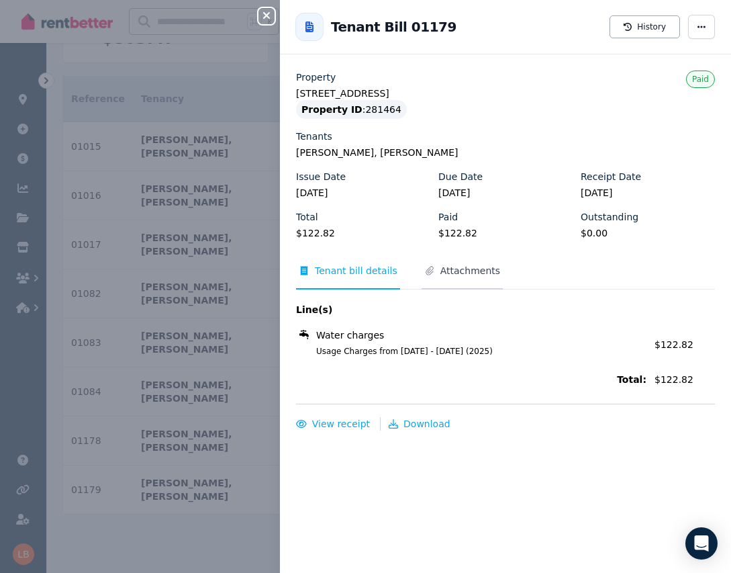
click at [466, 267] on span "Attachments" at bounding box center [471, 270] width 60 height 13
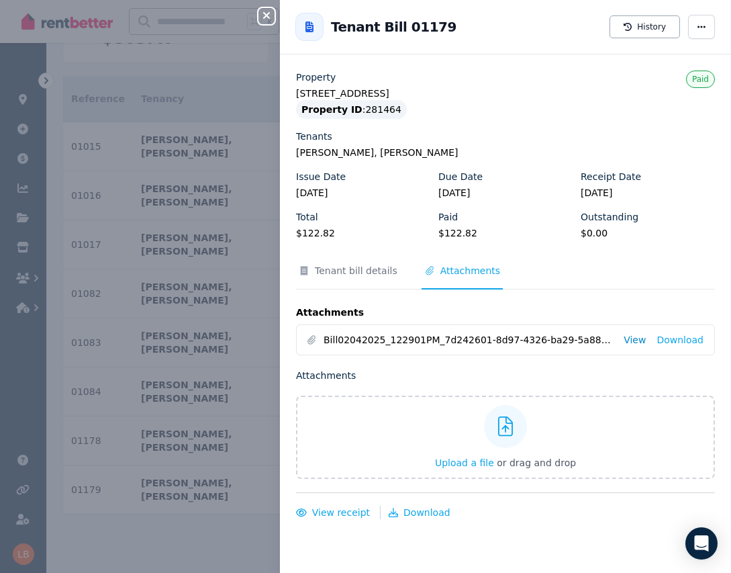
click at [634, 341] on link "View" at bounding box center [635, 339] width 22 height 13
click at [265, 19] on icon "button" at bounding box center [267, 15] width 16 height 11
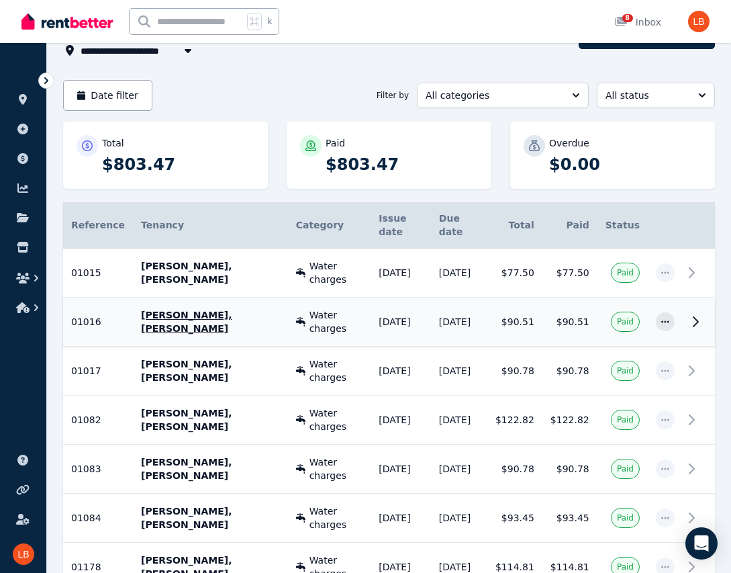
scroll to position [0, 0]
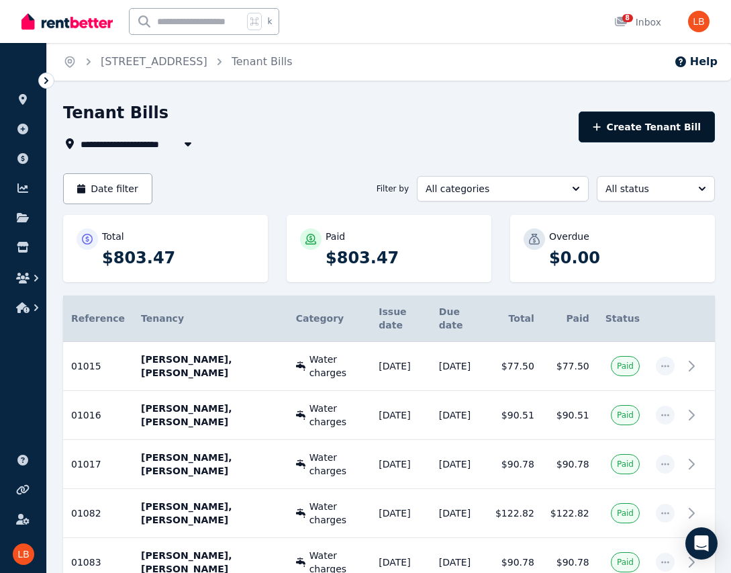
click at [655, 123] on button "Create Tenant Bill" at bounding box center [647, 127] width 136 height 31
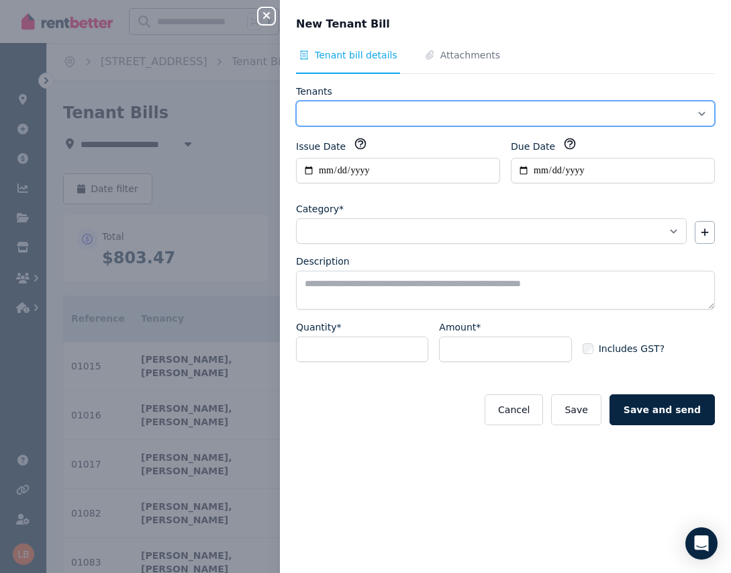
click at [503, 116] on select "**********" at bounding box center [505, 114] width 419 height 26
select select "**********"
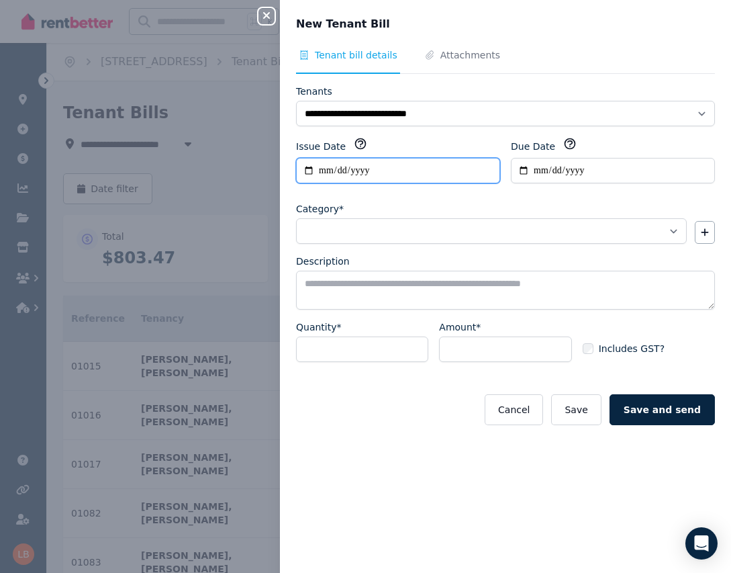
click at [463, 165] on input "**********" at bounding box center [398, 171] width 204 height 26
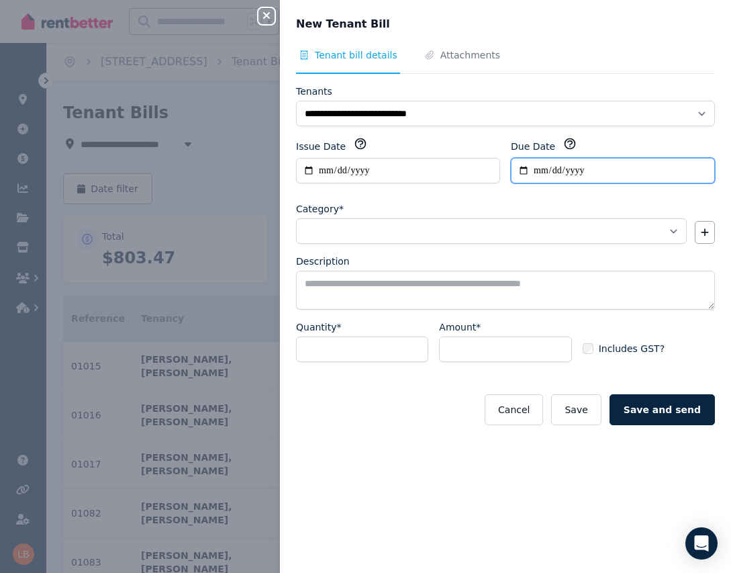
click at [524, 171] on input "Due Date" at bounding box center [613, 171] width 204 height 26
type input "**********"
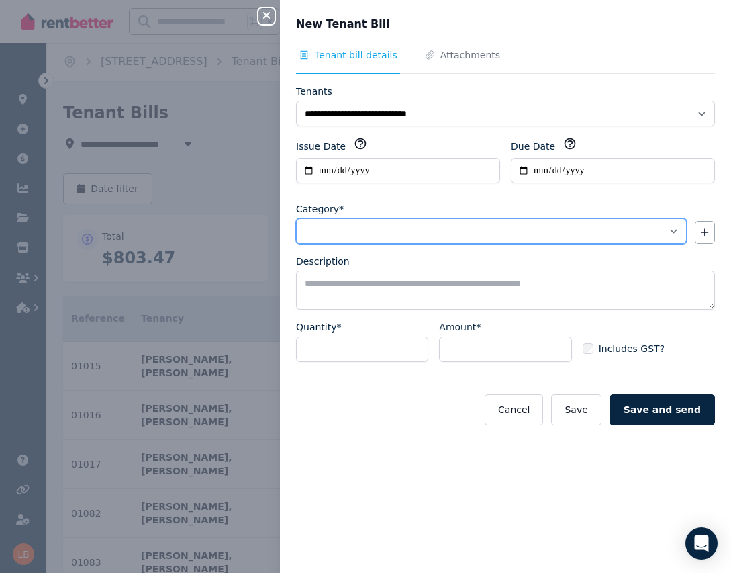
click at [498, 230] on select "**********" at bounding box center [491, 231] width 391 height 26
select select "**********"
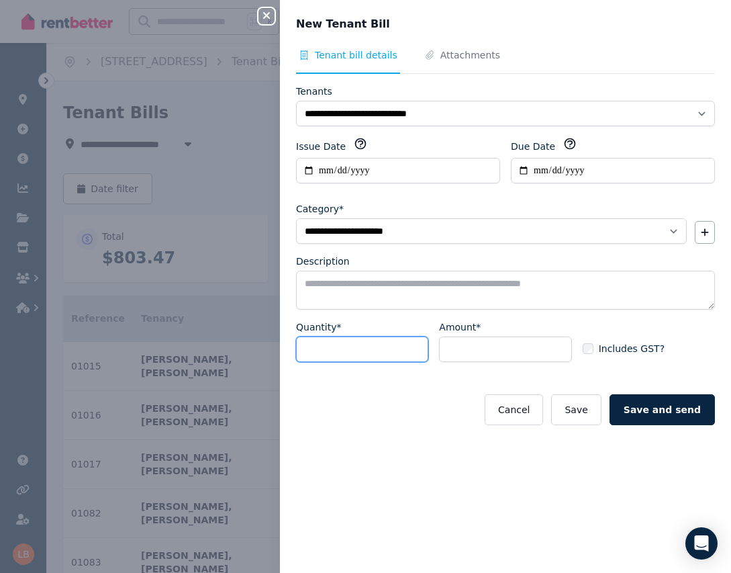
click at [390, 351] on input "*" at bounding box center [362, 350] width 132 height 26
type input "*"
click at [485, 350] on input "Amount*" at bounding box center [505, 350] width 132 height 26
type input "******"
click at [578, 410] on button "Save" at bounding box center [576, 409] width 50 height 31
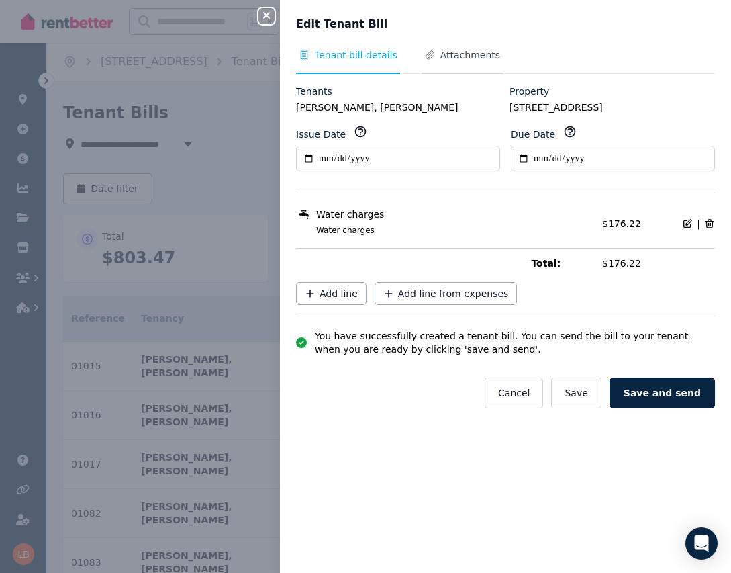
click at [469, 58] on span "Attachments" at bounding box center [471, 54] width 60 height 13
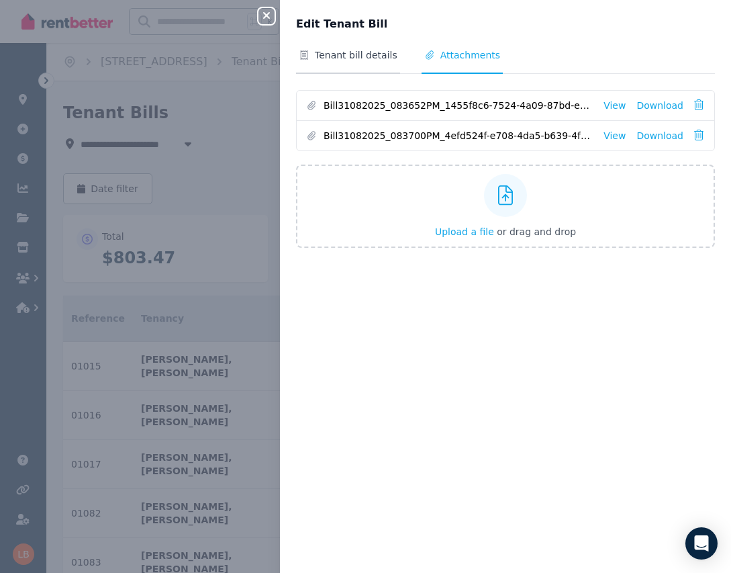
click at [369, 55] on span "Tenant bill details" at bounding box center [356, 54] width 83 height 13
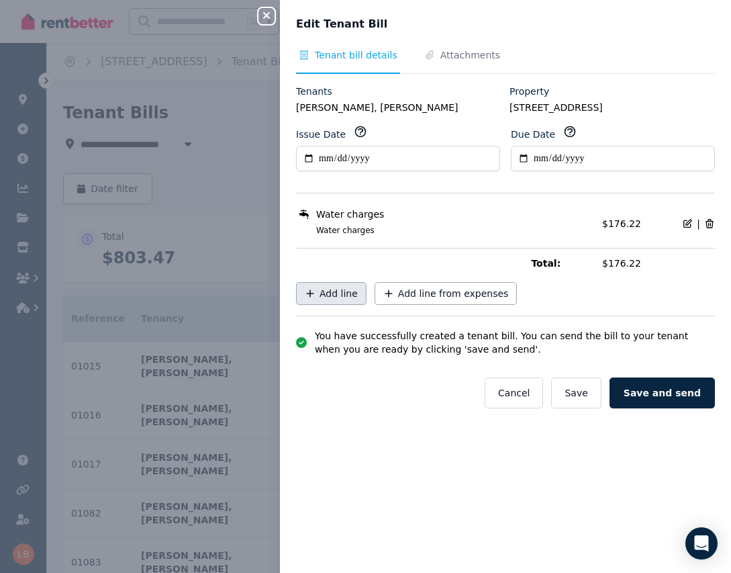
click at [352, 290] on span "Add line" at bounding box center [339, 293] width 38 height 13
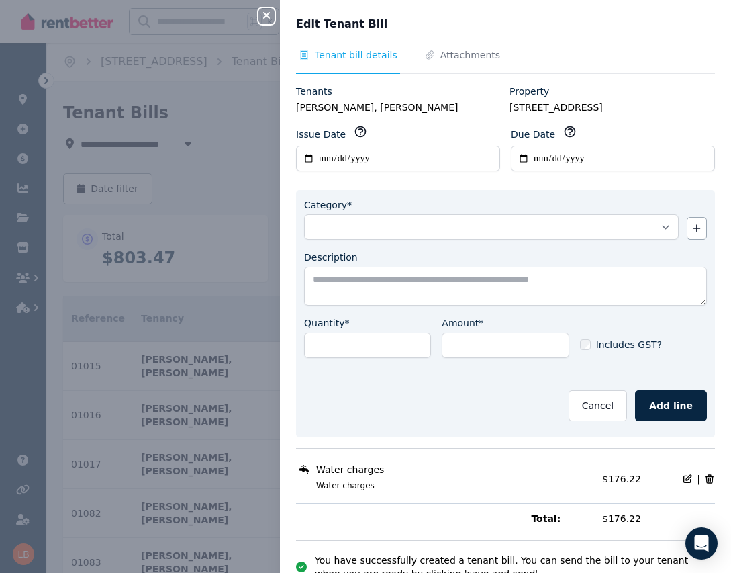
scroll to position [44, 0]
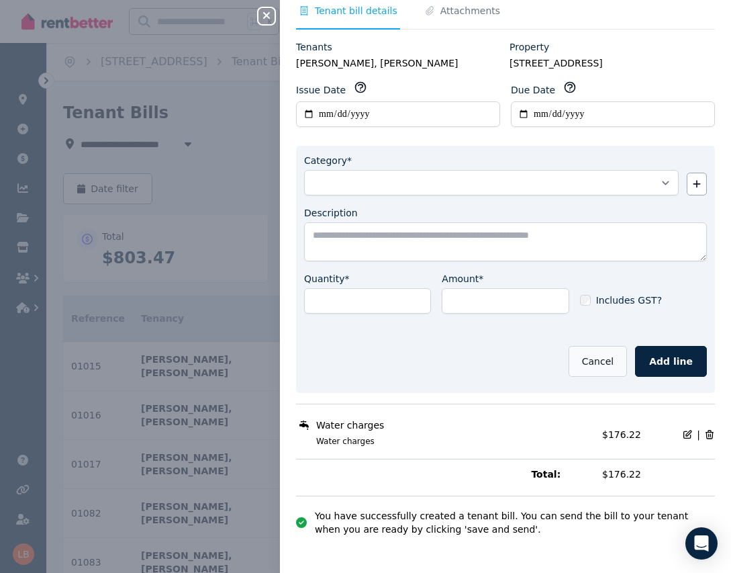
click at [605, 355] on button "Cancel" at bounding box center [598, 361] width 58 height 31
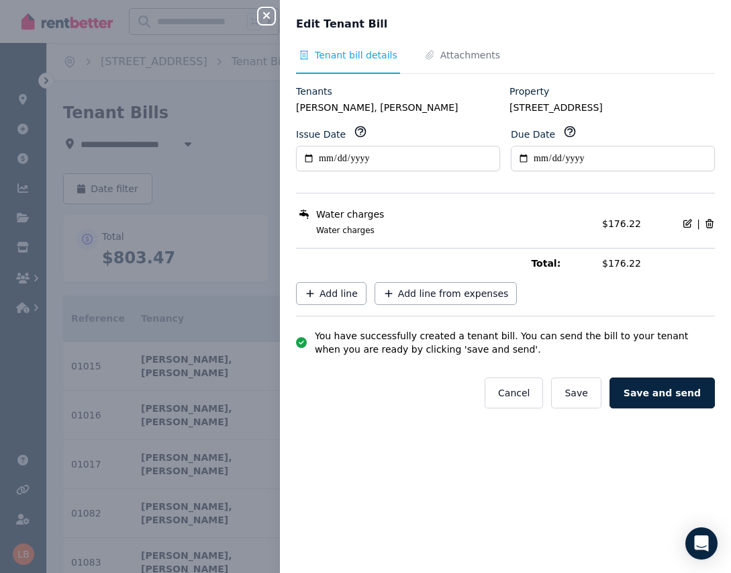
click at [691, 222] on icon at bounding box center [687, 223] width 7 height 7
select select "**********"
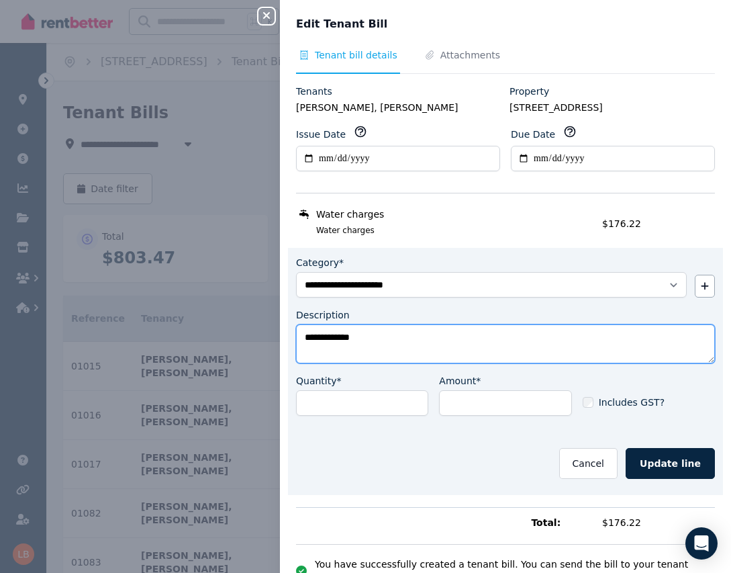
click at [406, 337] on textarea "**********" at bounding box center [505, 343] width 419 height 39
type textarea "**********"
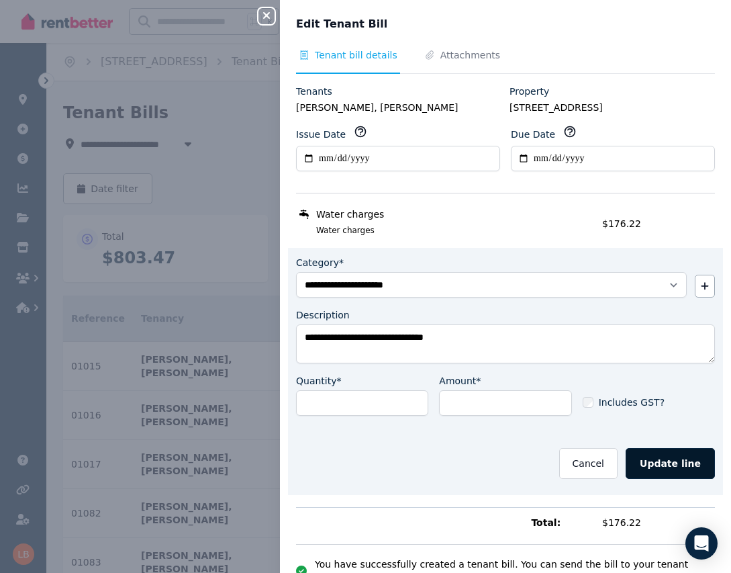
click at [662, 461] on button "Update line" at bounding box center [670, 463] width 89 height 31
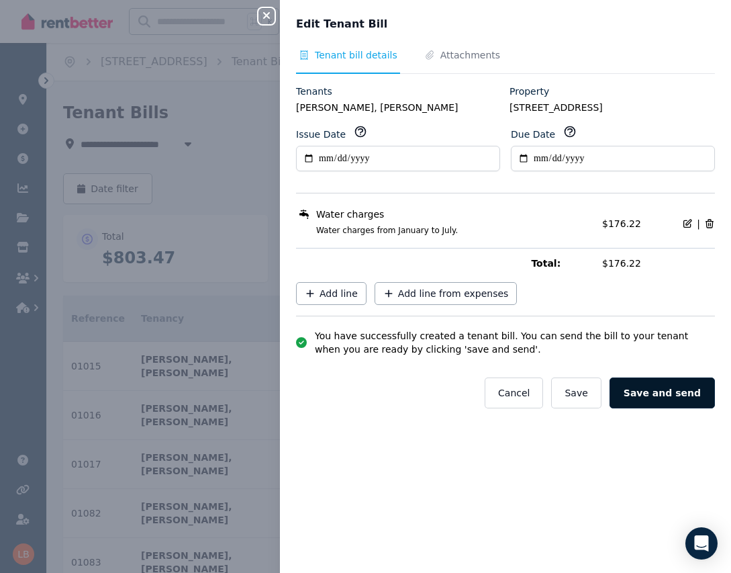
click at [675, 387] on button "Save and send" at bounding box center [662, 392] width 105 height 31
